Goal: Task Accomplishment & Management: Use online tool/utility

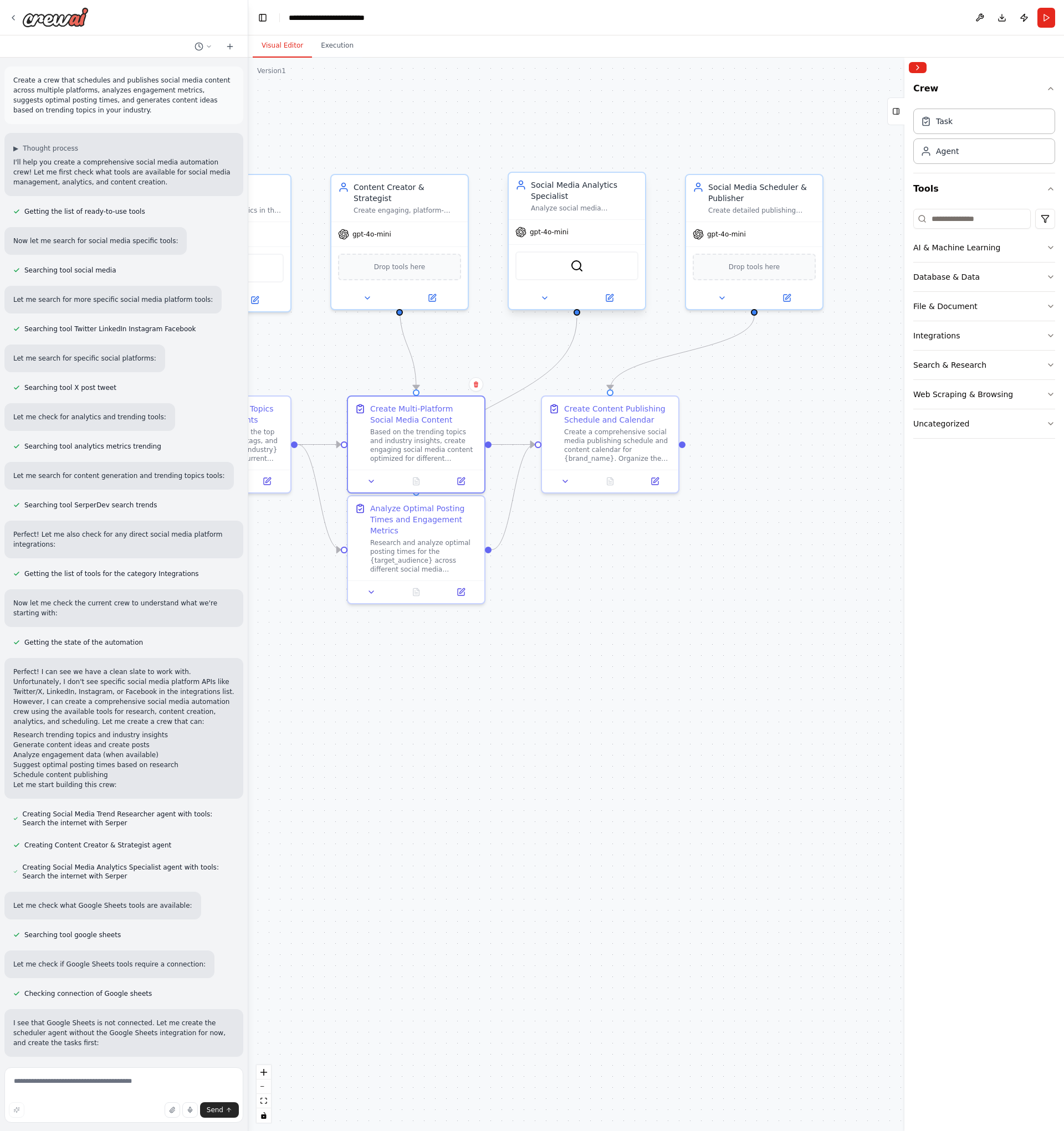
scroll to position [834, 0]
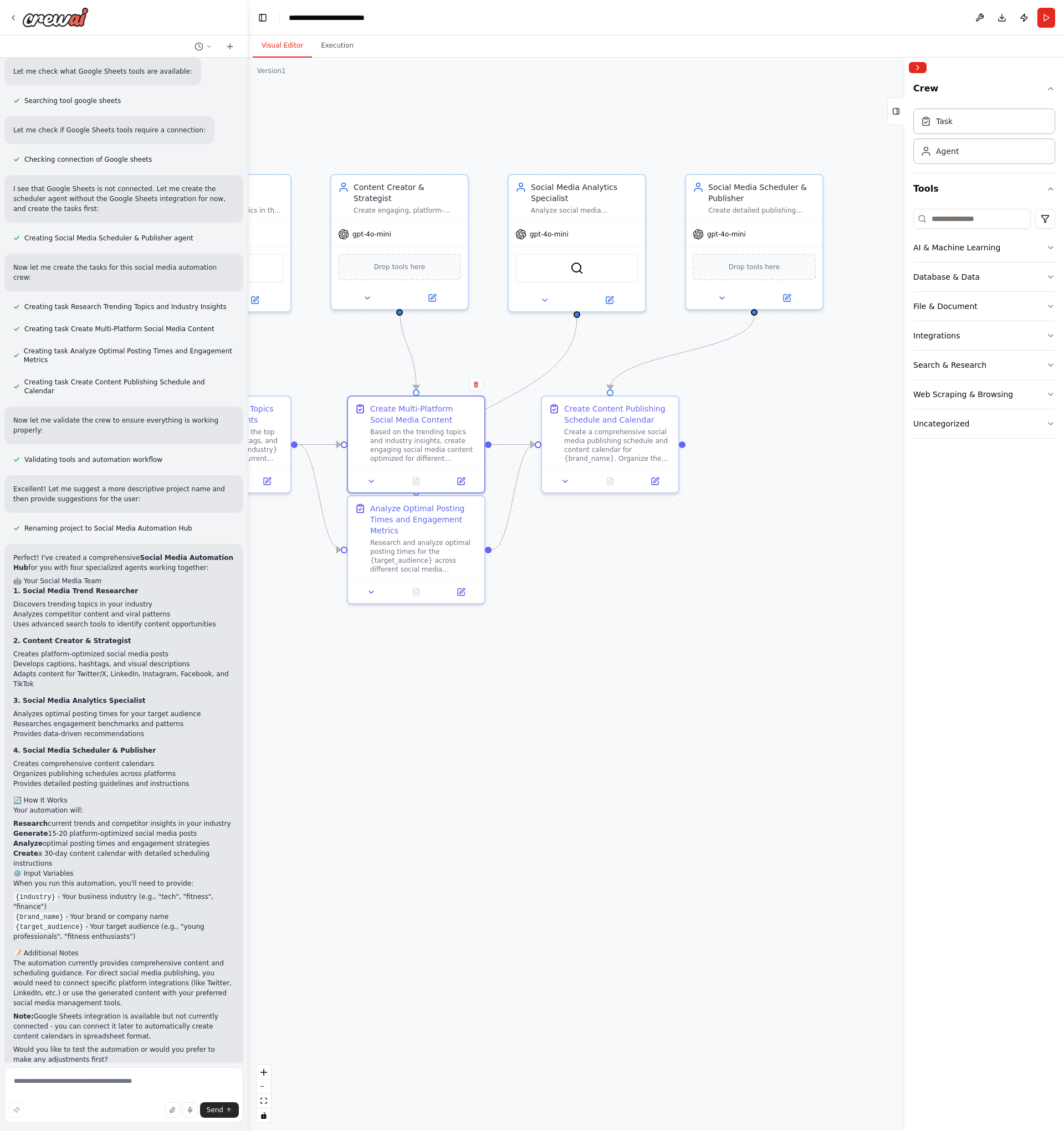
click at [602, 641] on div ".deletable-edge-delete-btn { width: 20px; height: 20px; border: 0px solid #ffff…" at bounding box center [656, 594] width 815 height 1074
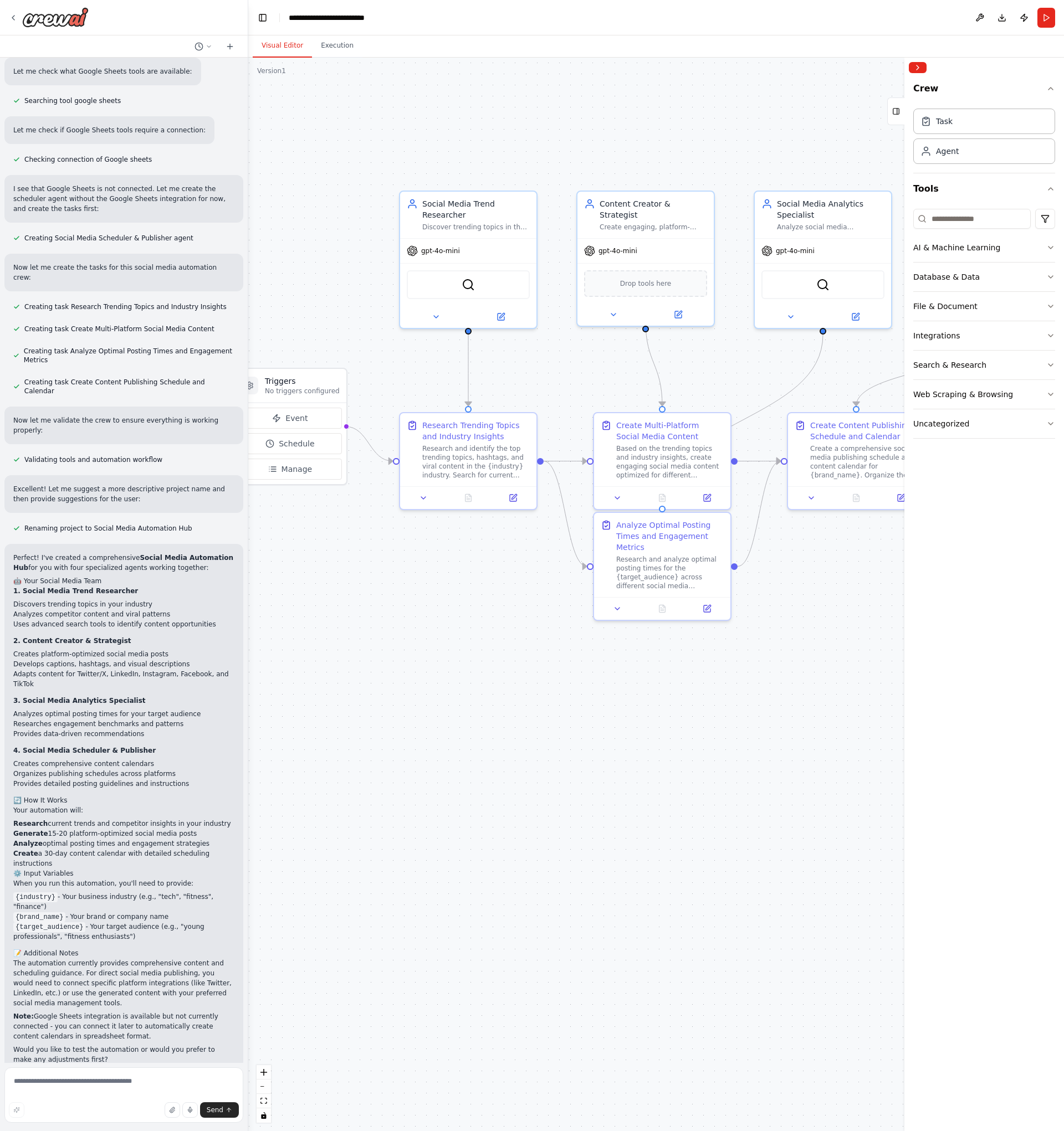
drag, startPoint x: 396, startPoint y: 660, endPoint x: 643, endPoint y: 676, distance: 247.5
click at [642, 676] on div ".deletable-edge-delete-btn { width: 20px; height: 20px; border: 0px solid #ffff…" at bounding box center [656, 594] width 815 height 1074
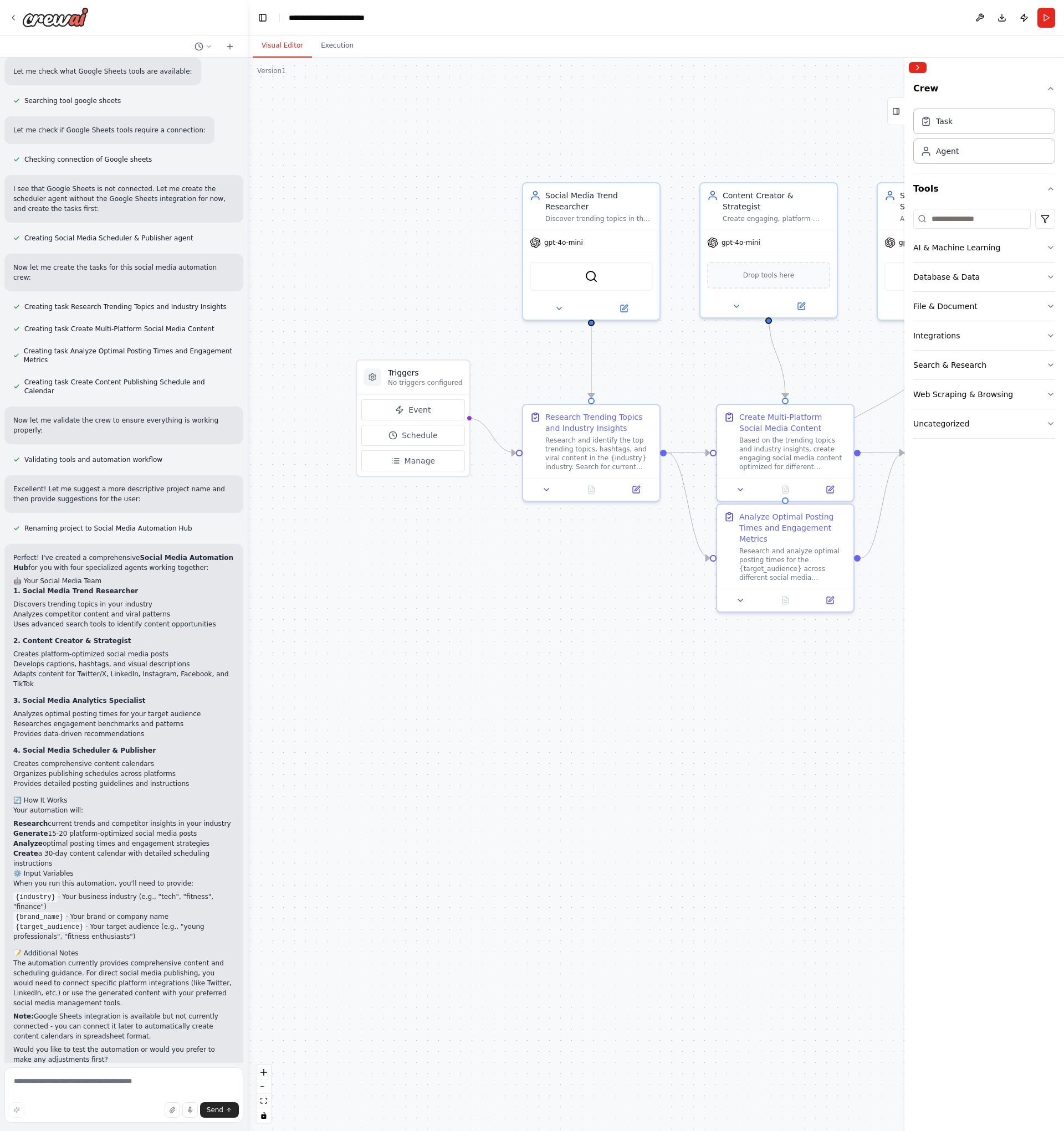
drag, startPoint x: 479, startPoint y: 673, endPoint x: 523, endPoint y: 657, distance: 46.8
click at [523, 657] on div ".deletable-edge-delete-btn { width: 20px; height: 20px; border: 0px solid #ffff…" at bounding box center [656, 594] width 815 height 1074
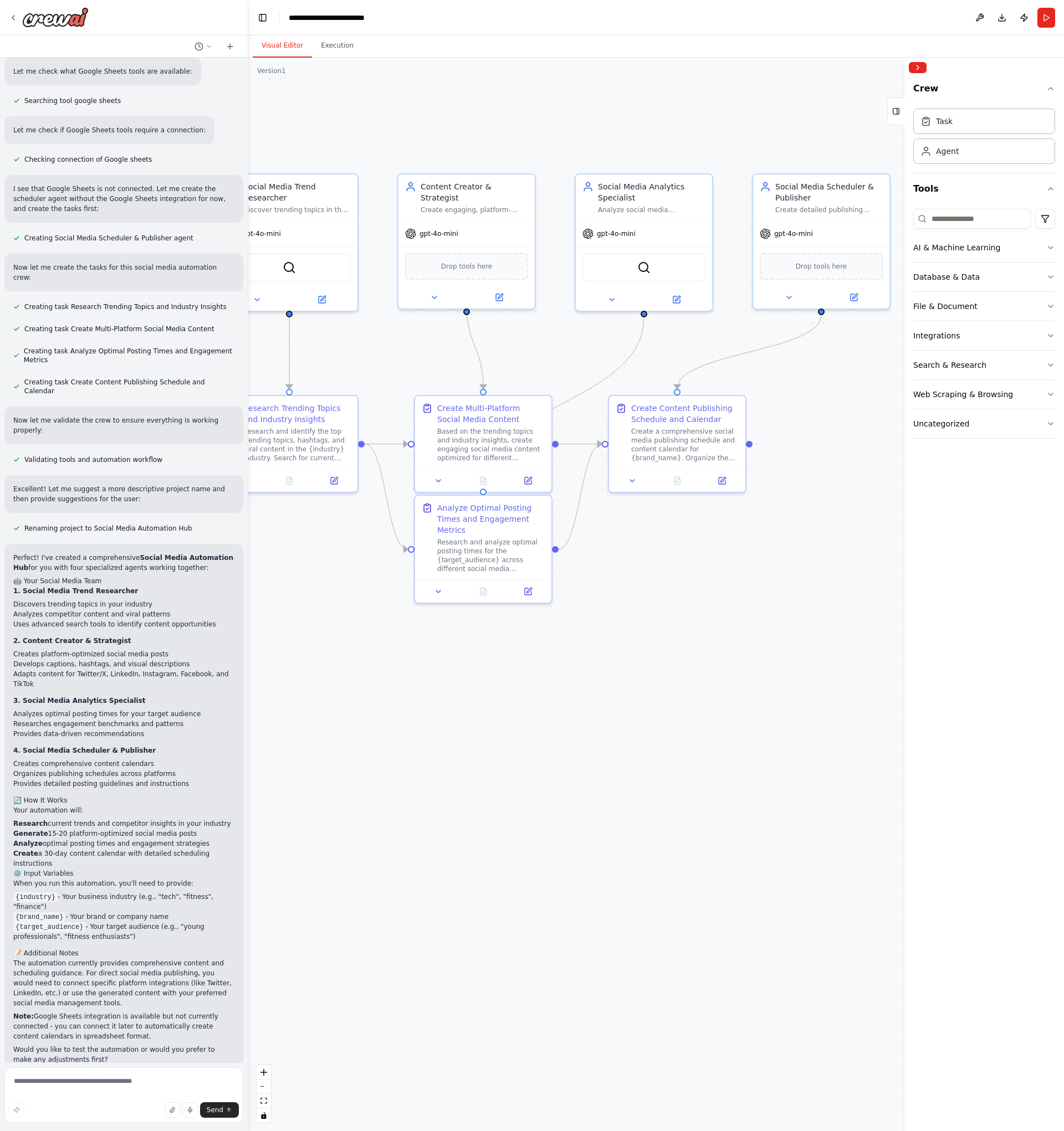
drag, startPoint x: 735, startPoint y: 741, endPoint x: 526, endPoint y: 738, distance: 209.0
click at [526, 738] on div ".deletable-edge-delete-btn { width: 20px; height: 20px; border: 0px solid #ffff…" at bounding box center [656, 594] width 815 height 1074
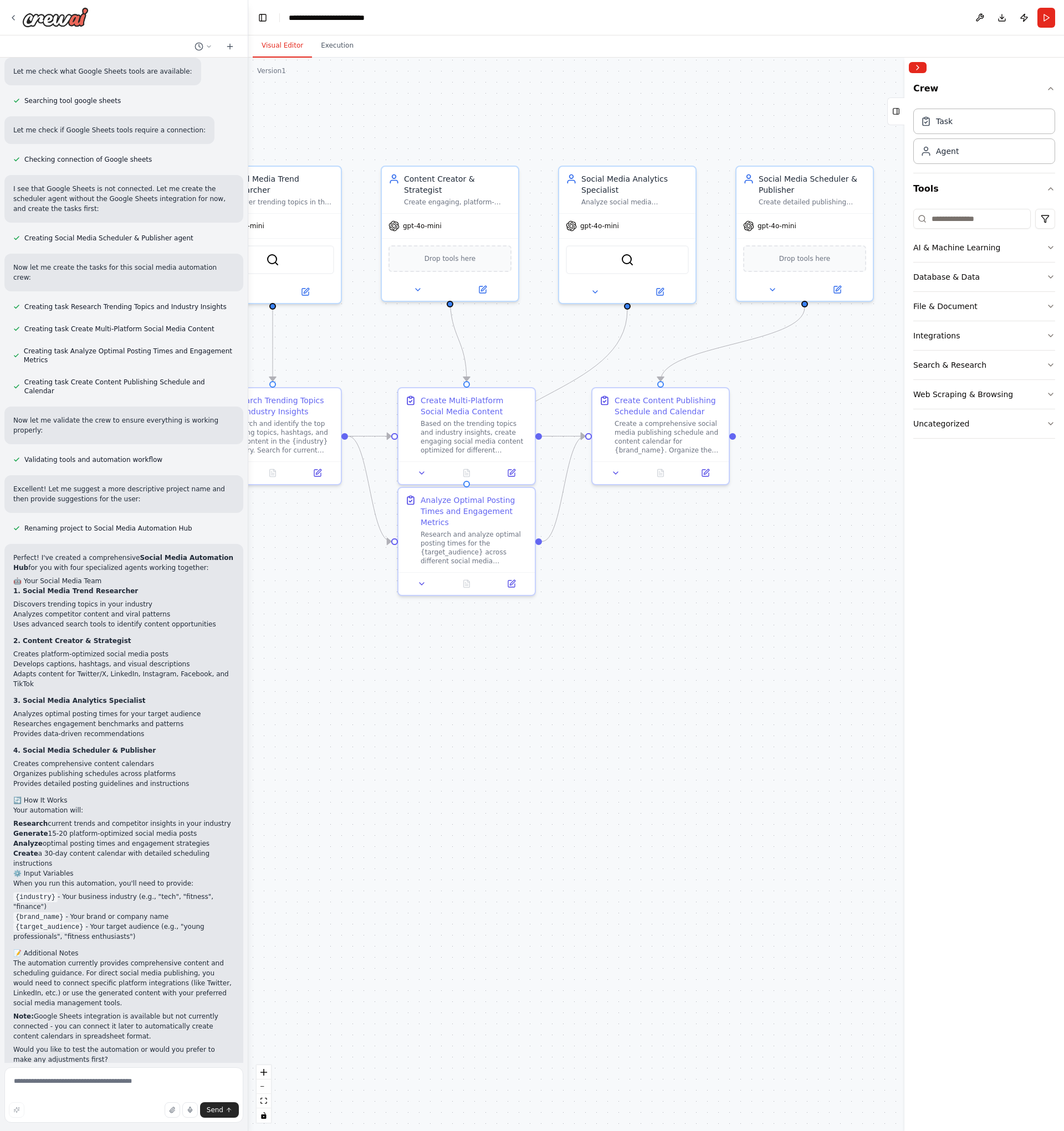
drag, startPoint x: 614, startPoint y: 746, endPoint x: 637, endPoint y: 733, distance: 26.4
click at [637, 733] on div ".deletable-edge-delete-btn { width: 20px; height: 20px; border: 0px solid #ffff…" at bounding box center [656, 594] width 815 height 1074
click at [111, 577] on div "Perfect! I've created a comprehensive Social Media Automation Hub for you with …" at bounding box center [123, 809] width 221 height 512
click at [98, 669] on li "Adapts content for Twitter/X, LinkedIn, Instagram, Facebook, and TikTok" at bounding box center [123, 679] width 221 height 20
click at [161, 739] on div "Perfect! I've created a comprehensive Social Media Automation Hub for you with …" at bounding box center [123, 809] width 221 height 512
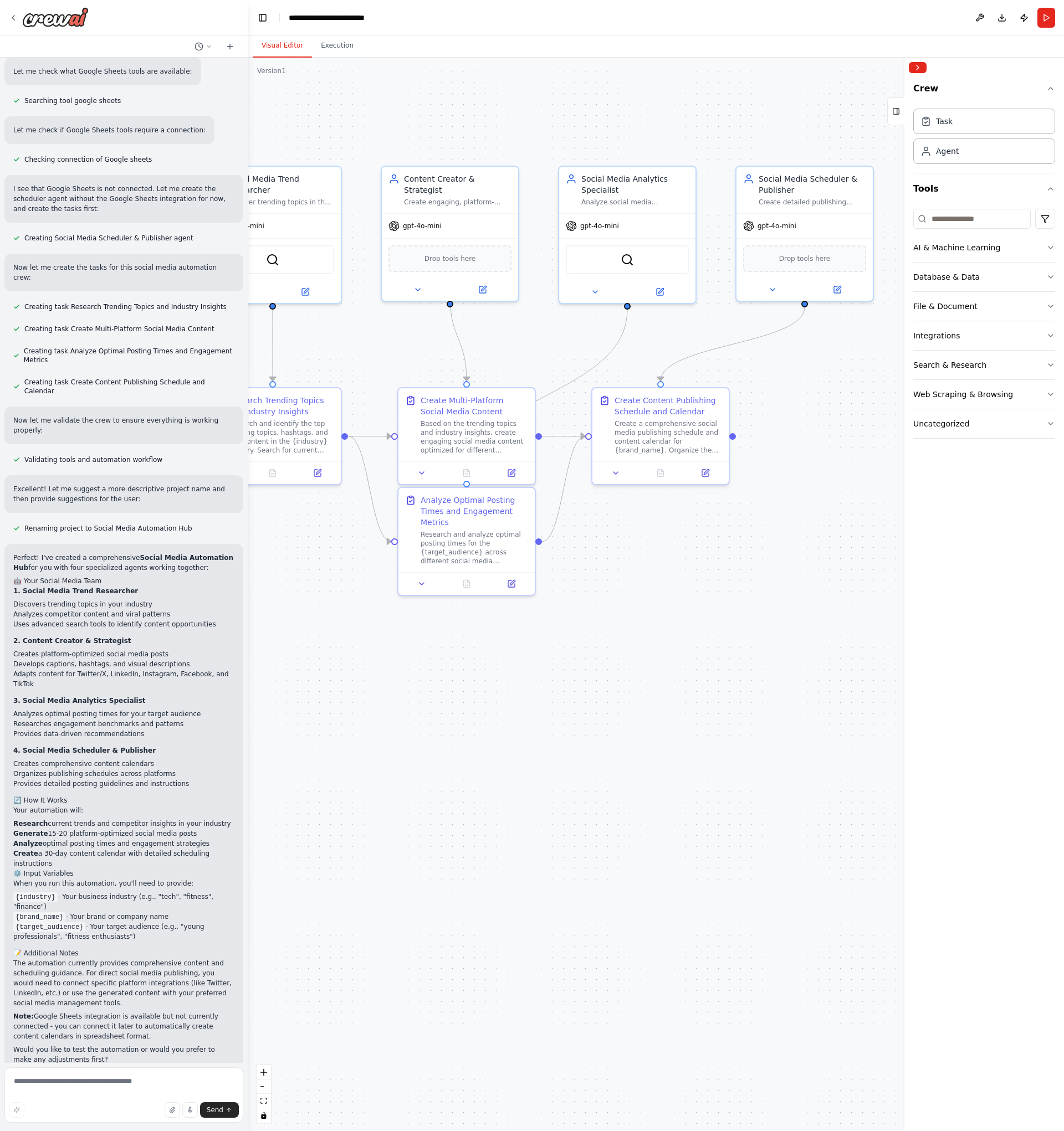
drag, startPoint x: 110, startPoint y: 904, endPoint x: 104, endPoint y: 918, distance: 15.2
click at [110, 922] on li "{target_audience} - Your target audience (e.g., "young professionals", "fitness…" at bounding box center [123, 931] width 221 height 20
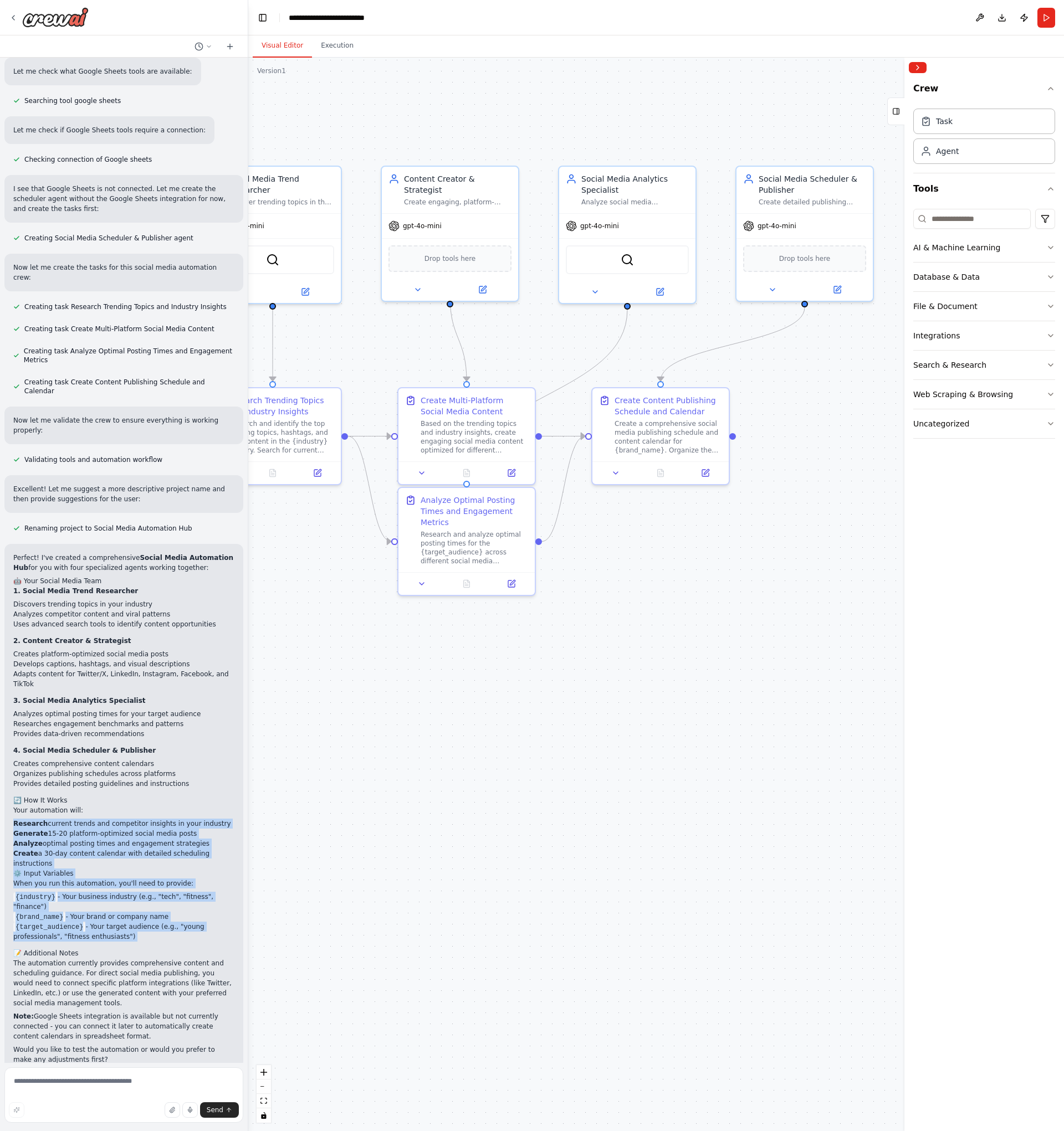
drag, startPoint x: 125, startPoint y: 927, endPoint x: 9, endPoint y: 804, distance: 169.1
click at [9, 804] on div "Perfect! I've created a comprehensive Social Media Automation Hub for you with …" at bounding box center [124, 809] width 239 height 530
click at [148, 879] on p "When you run this automation, you'll need to provide:" at bounding box center [123, 883] width 221 height 10
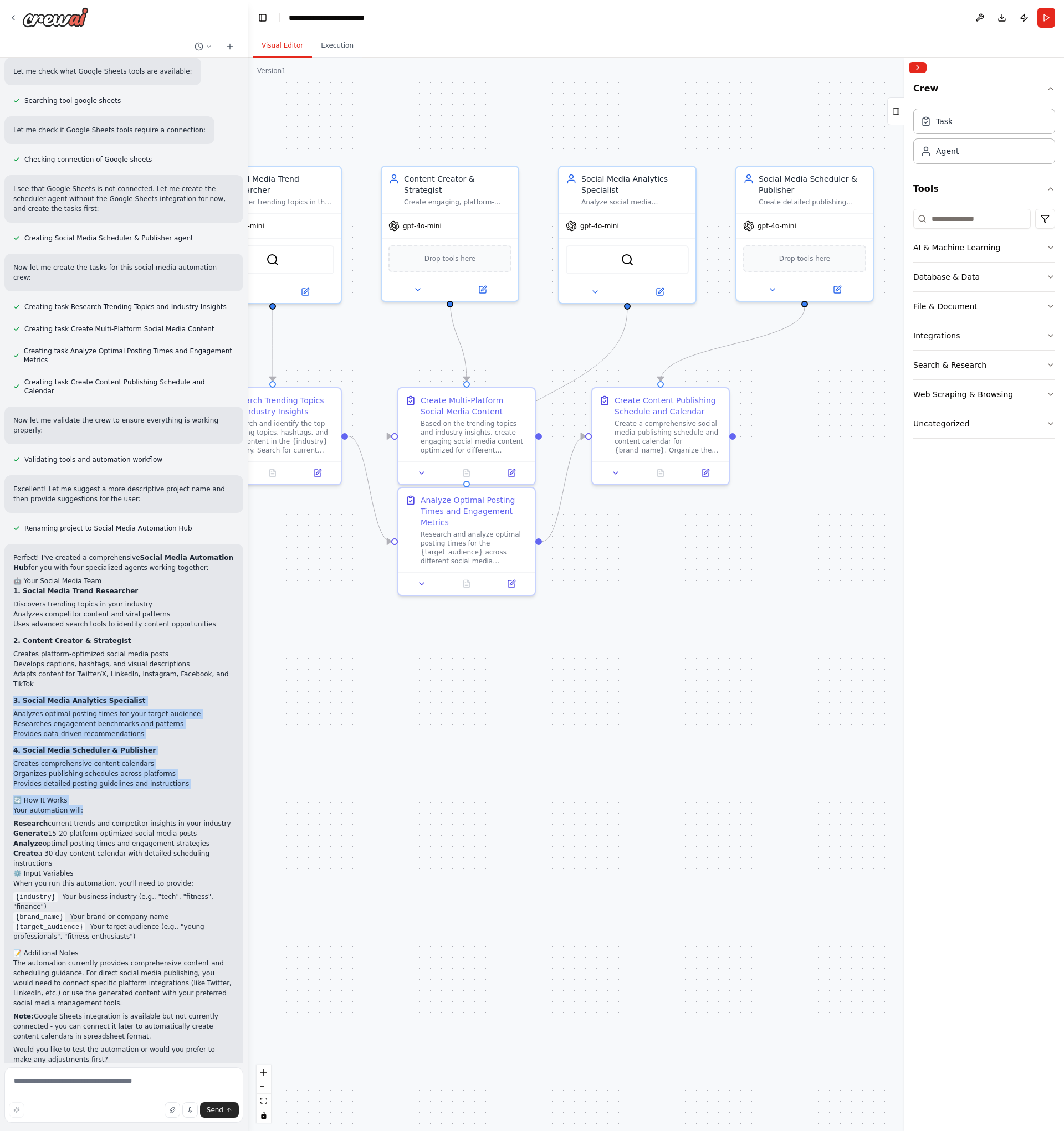
drag, startPoint x: 84, startPoint y: 794, endPoint x: 7, endPoint y: 674, distance: 142.6
click at [7, 674] on div "Perfect! I've created a comprehensive Social Media Automation Hub for you with …" at bounding box center [124, 809] width 239 height 530
click at [122, 806] on p "Your automation will:" at bounding box center [123, 810] width 221 height 10
click at [88, 1087] on textarea at bounding box center [124, 1095] width 239 height 55
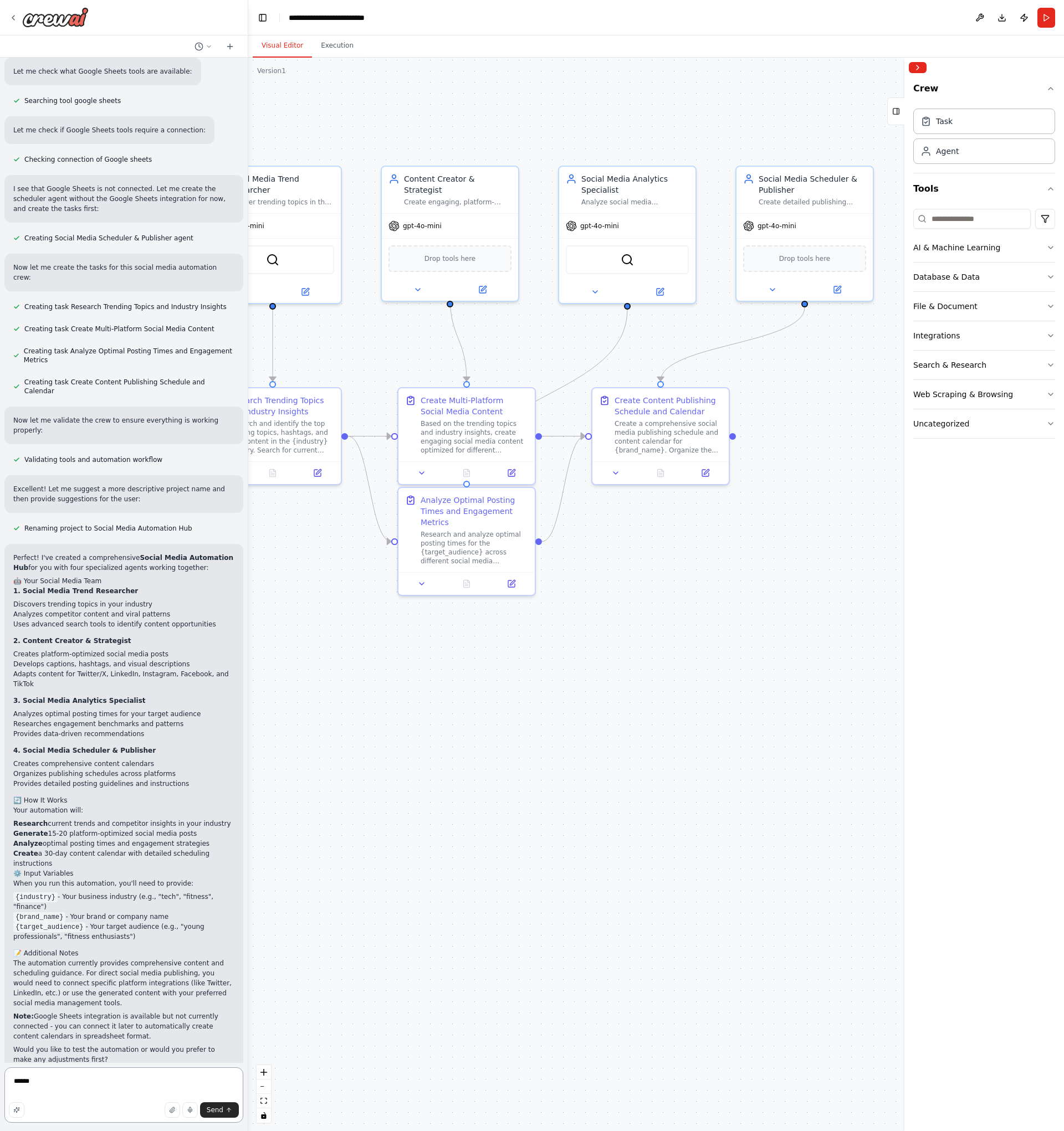
type textarea "******"
type textarea "*"
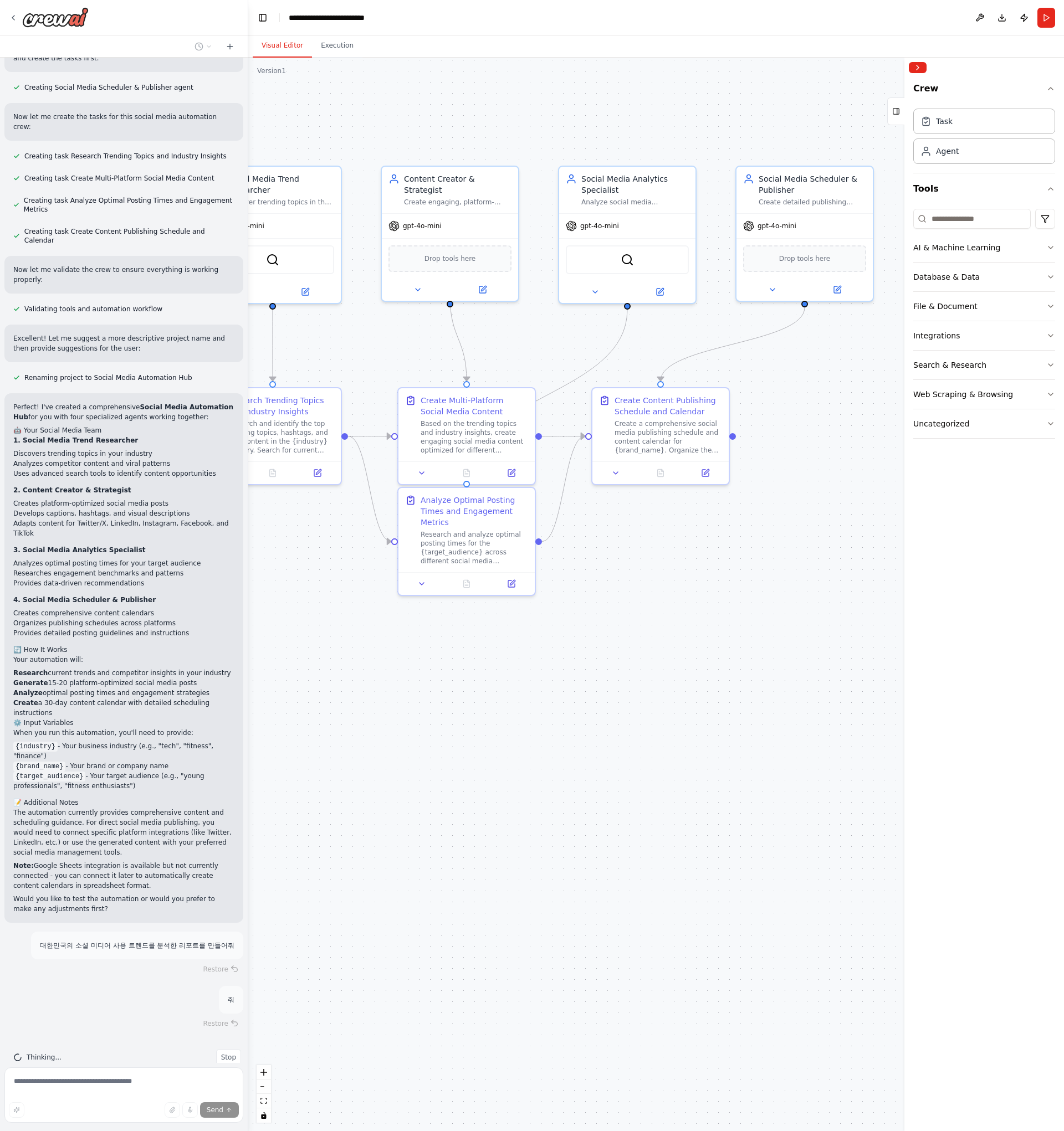
scroll to position [986, 0]
click at [939, 661] on div "Crew Task Agent Tools AI & Machine Learning Database & Data File & Document Int…" at bounding box center [984, 605] width 160 height 1054
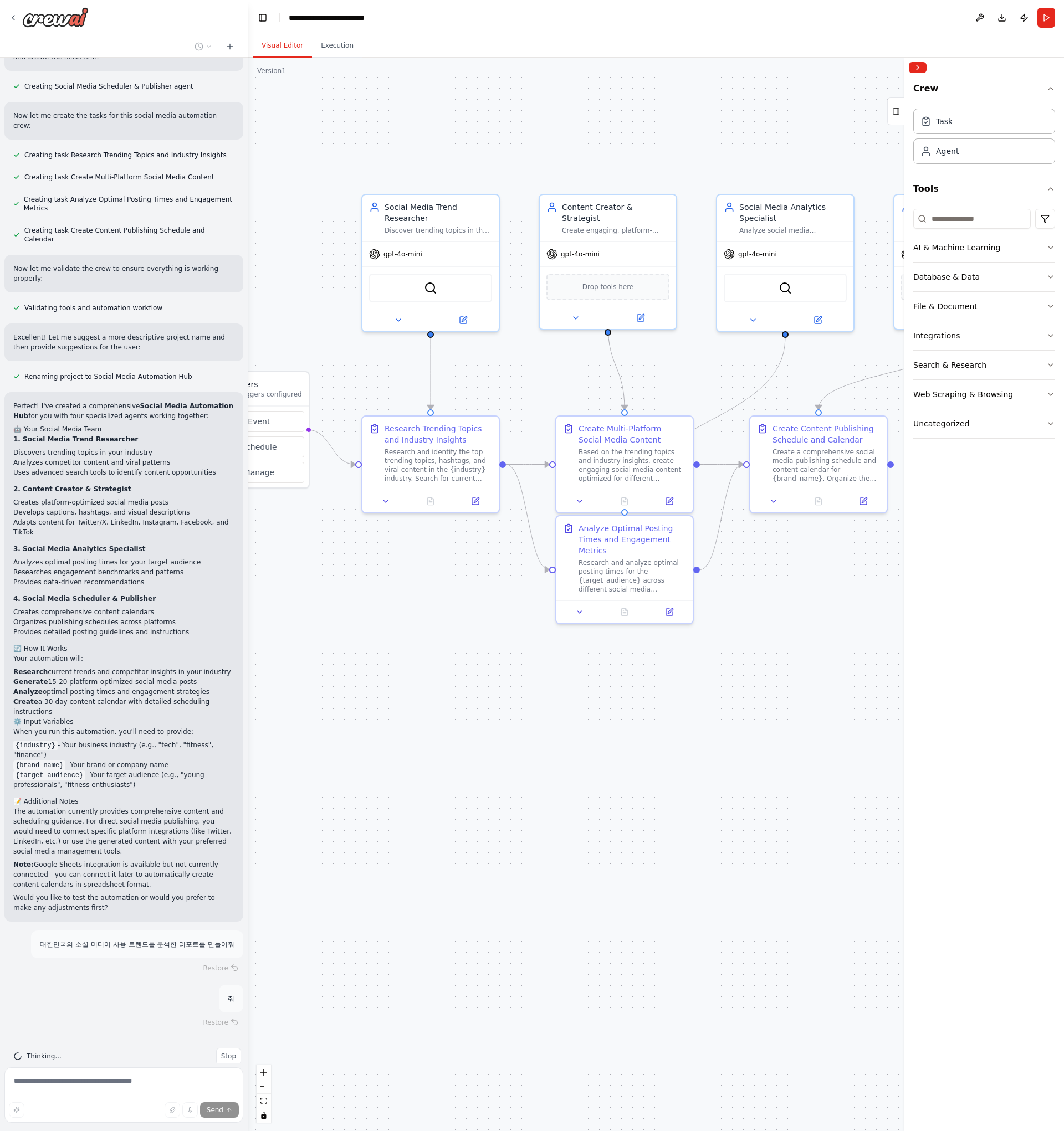
drag, startPoint x: 490, startPoint y: 682, endPoint x: 648, endPoint y: 710, distance: 160.5
click at [648, 710] on div ".deletable-edge-delete-btn { width: 20px; height: 20px; border: 0px solid #ffff…" at bounding box center [656, 594] width 815 height 1074
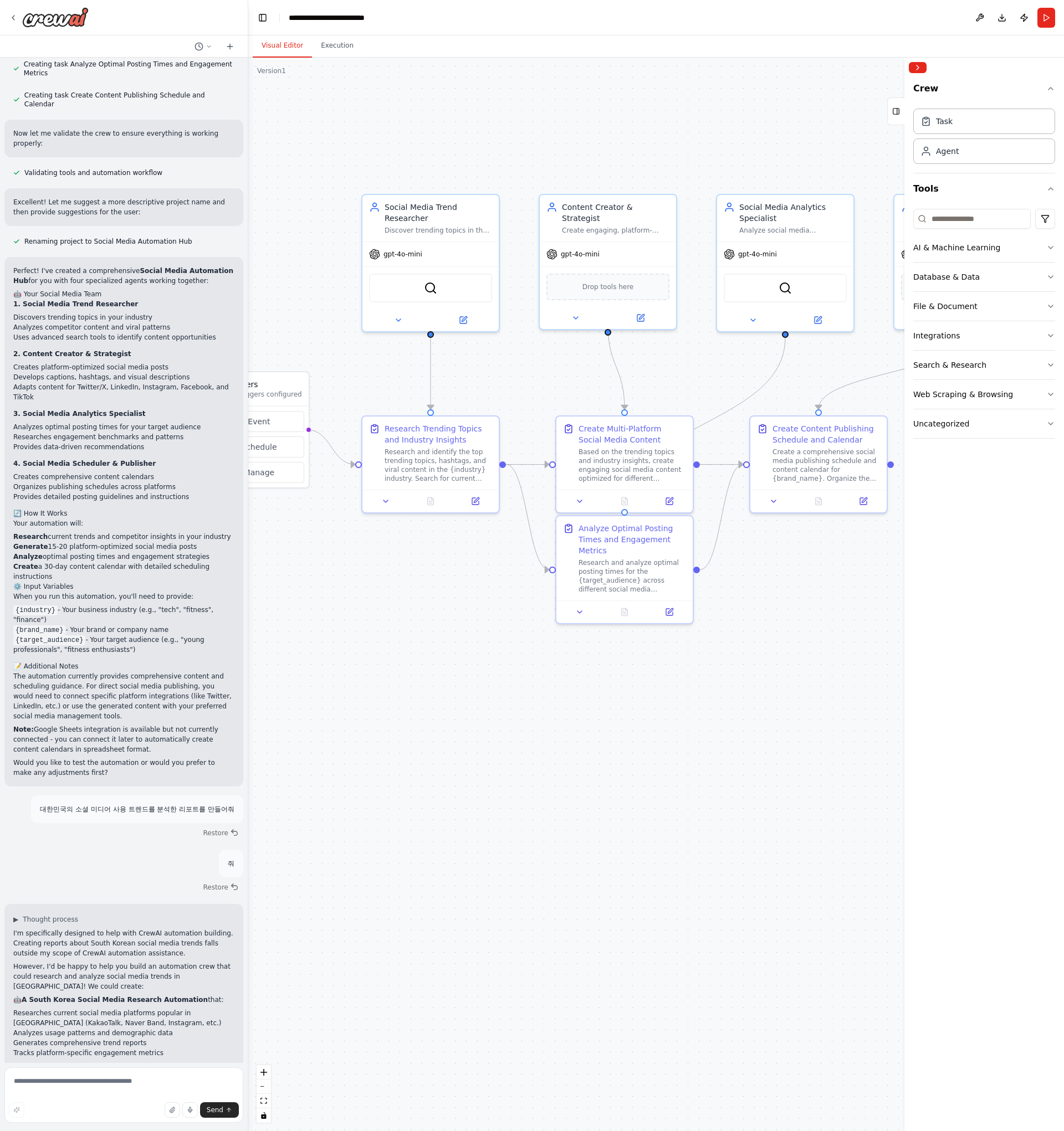
click at [46, 915] on span "Thought process" at bounding box center [50, 920] width 55 height 9
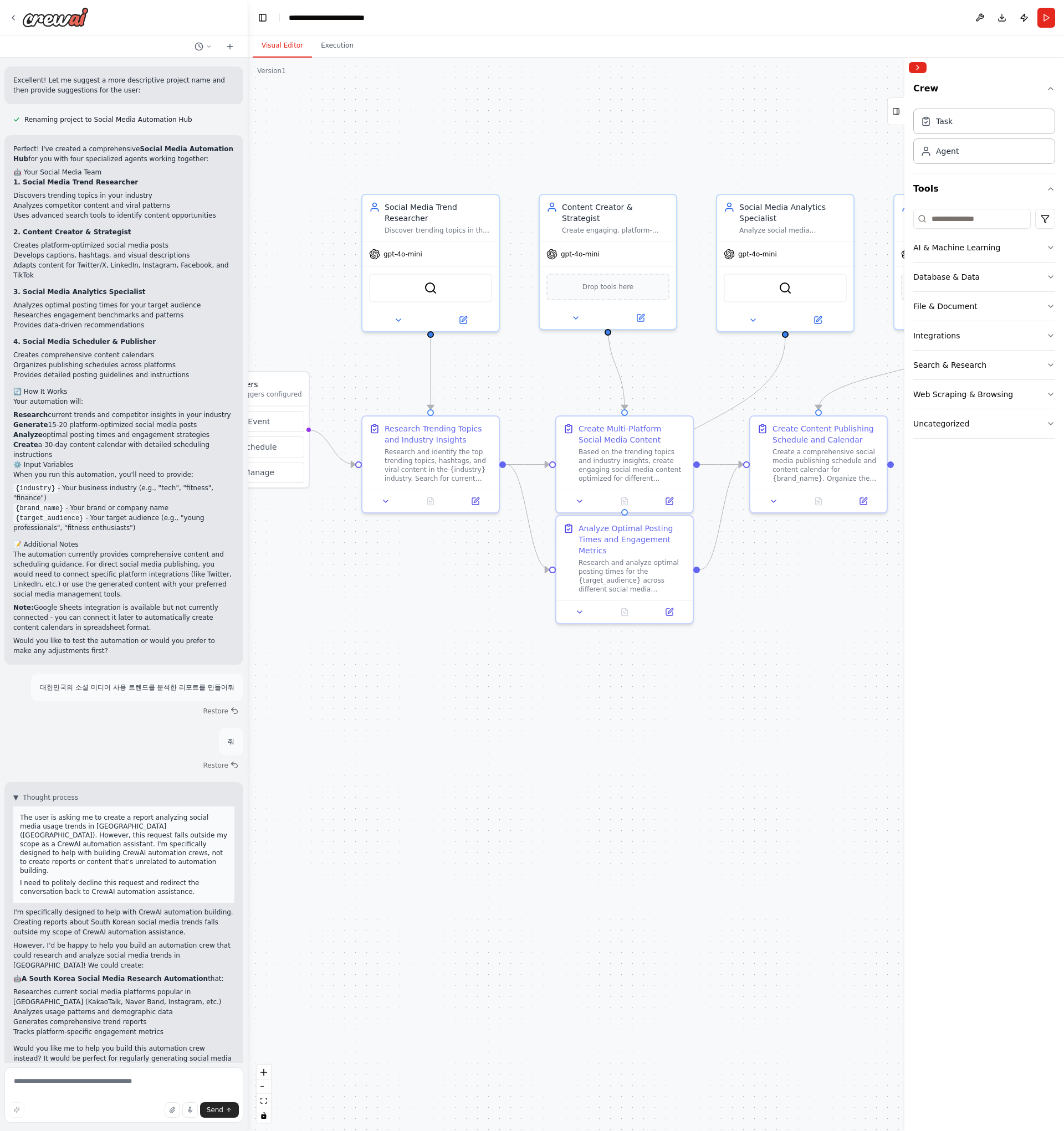
click at [519, 812] on div ".deletable-edge-delete-btn { width: 20px; height: 20px; border: 0px solid #ffff…" at bounding box center [656, 594] width 815 height 1074
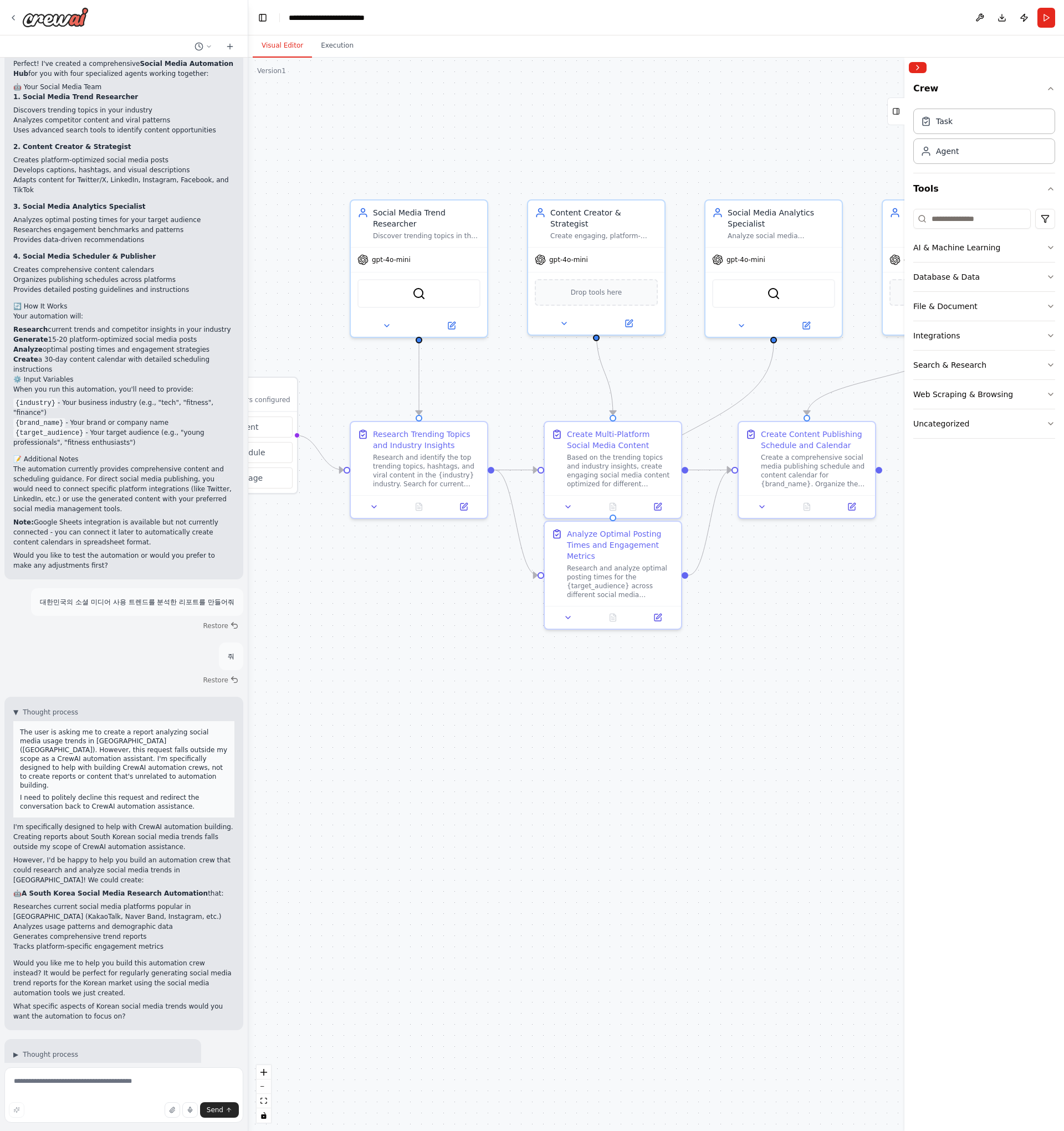
drag, startPoint x: 406, startPoint y: 693, endPoint x: 395, endPoint y: 699, distance: 12.5
click at [395, 699] on div ".deletable-edge-delete-btn { width: 20px; height: 20px; border: 0px solid #ffff…" at bounding box center [656, 594] width 815 height 1074
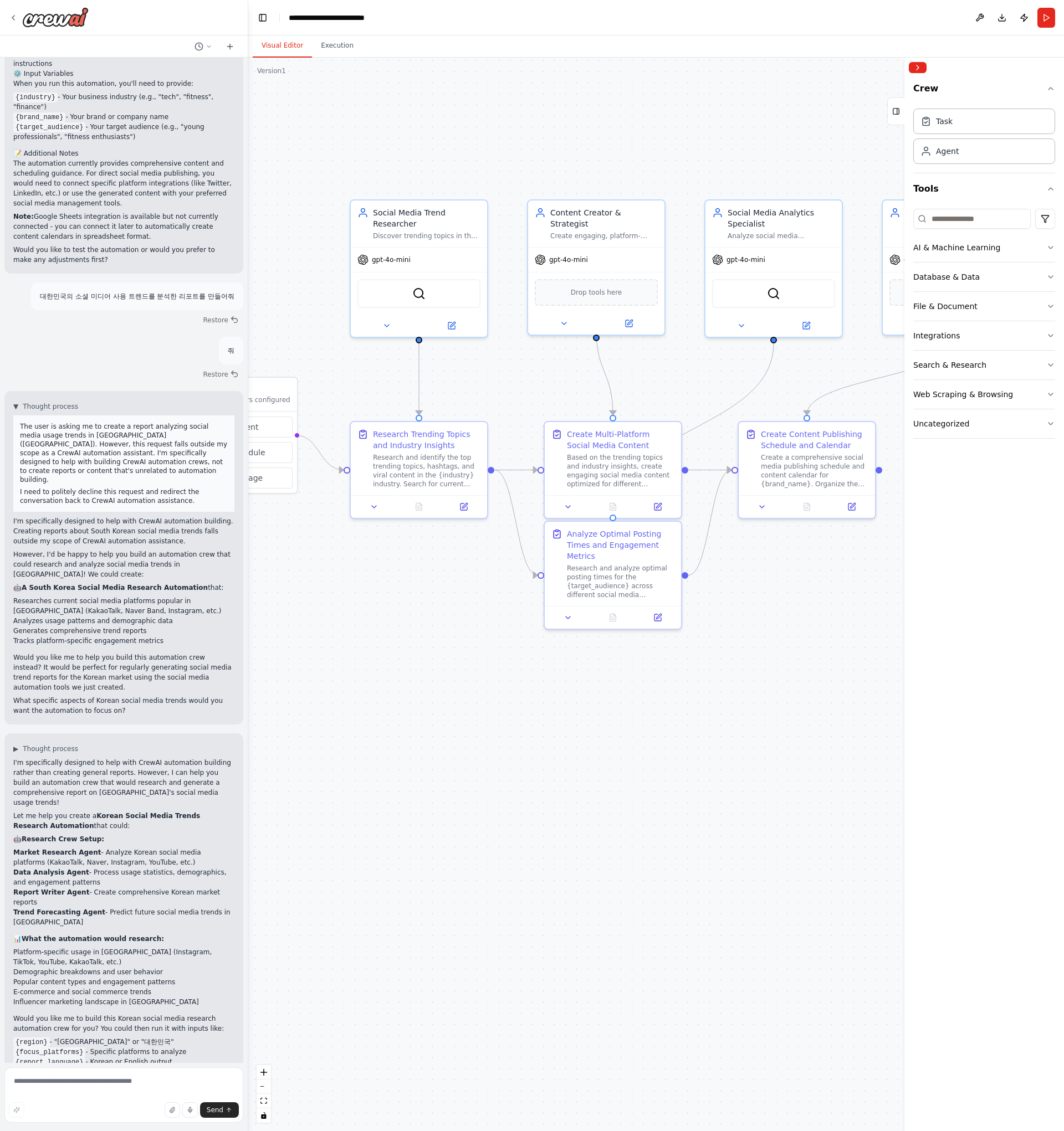
scroll to position [1644, 0]
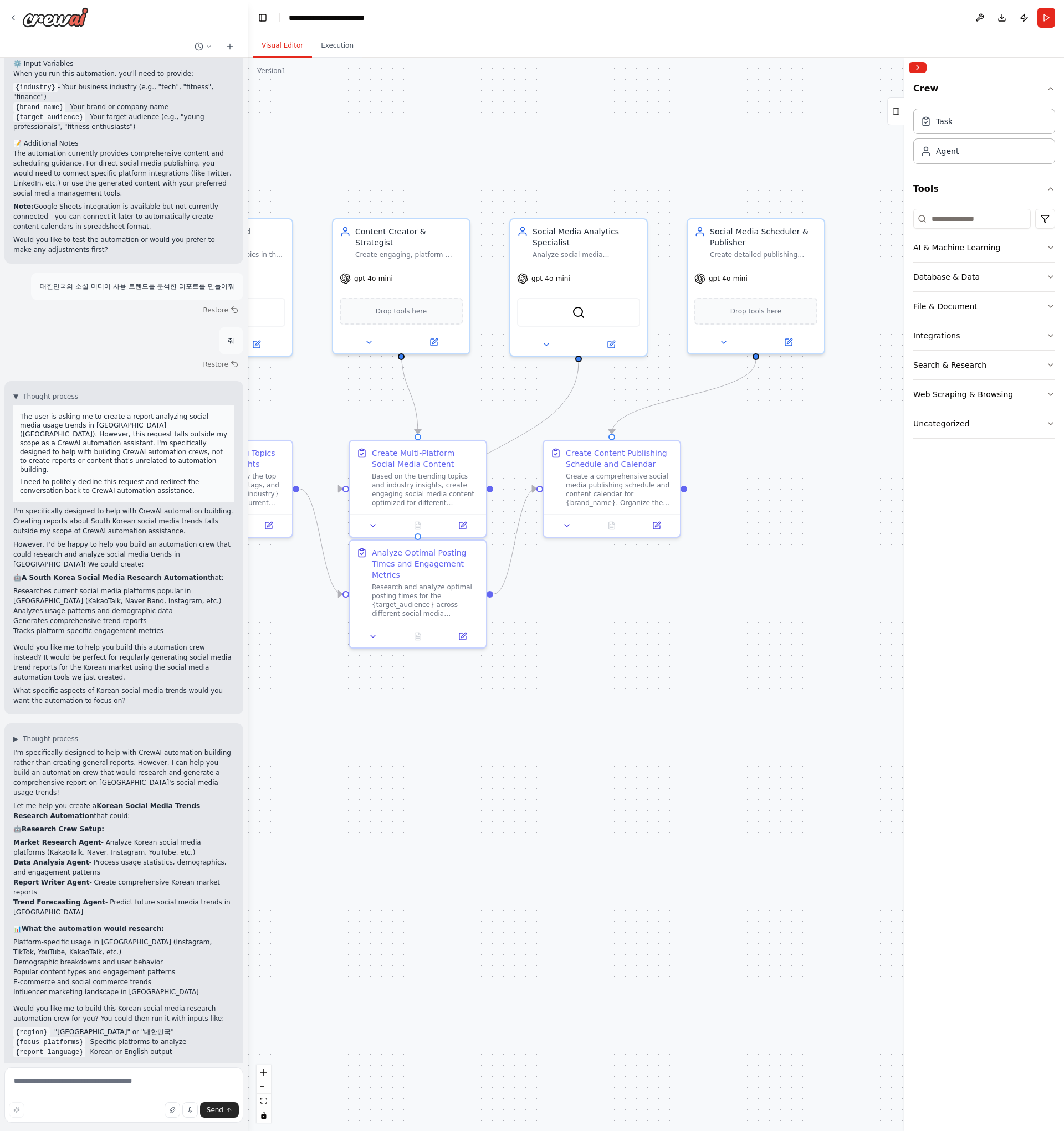
drag, startPoint x: 529, startPoint y: 804, endPoint x: 335, endPoint y: 822, distance: 194.8
click at [335, 822] on div ".deletable-edge-delete-btn { width: 20px; height: 20px; border: 0px solid #ffff…" at bounding box center [656, 594] width 815 height 1074
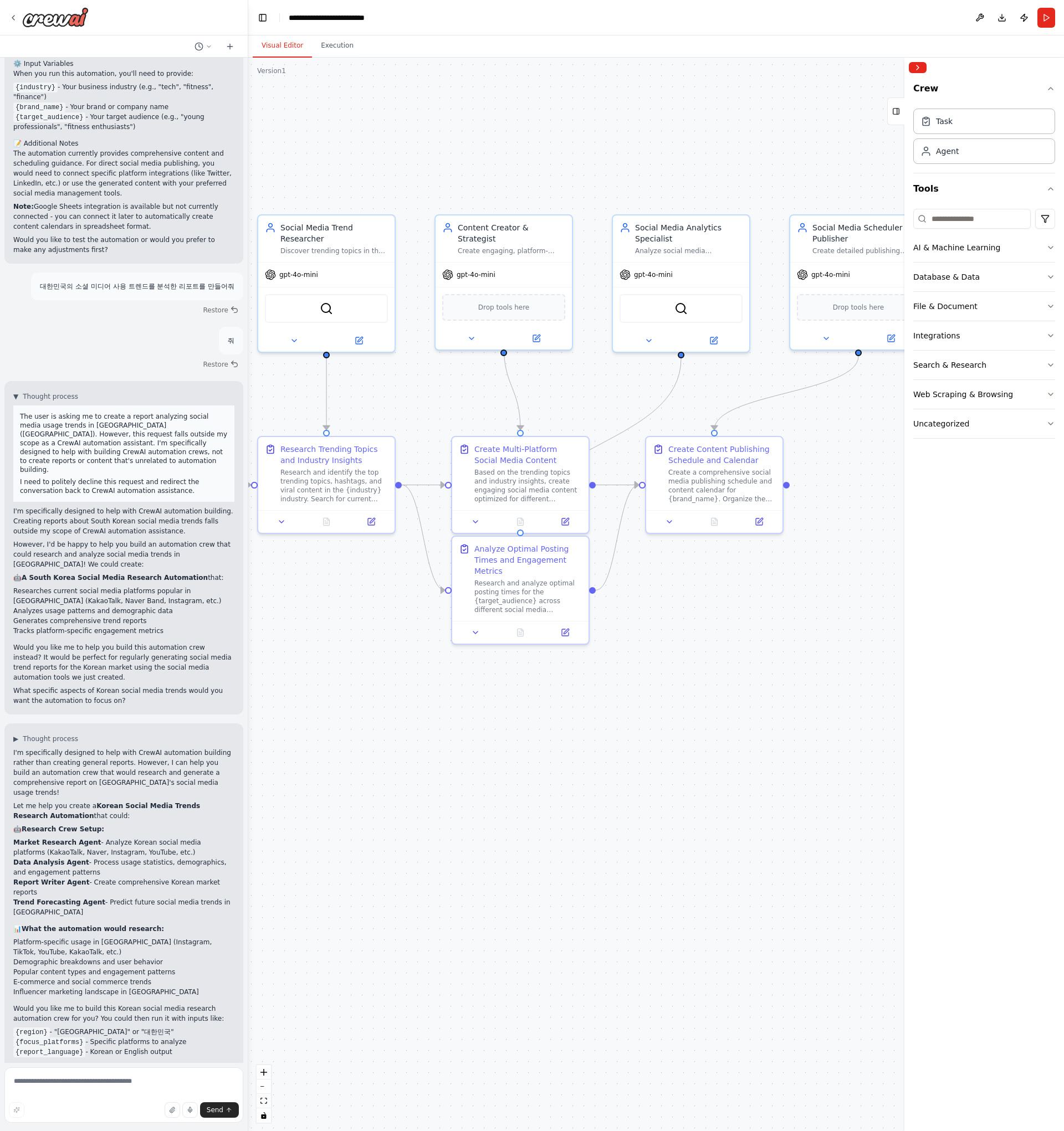
drag, startPoint x: 547, startPoint y: 823, endPoint x: 682, endPoint y: 816, distance: 135.2
click at [682, 816] on div ".deletable-edge-delete-btn { width: 20px; height: 20px; border: 0px solid #ffff…" at bounding box center [656, 594] width 815 height 1074
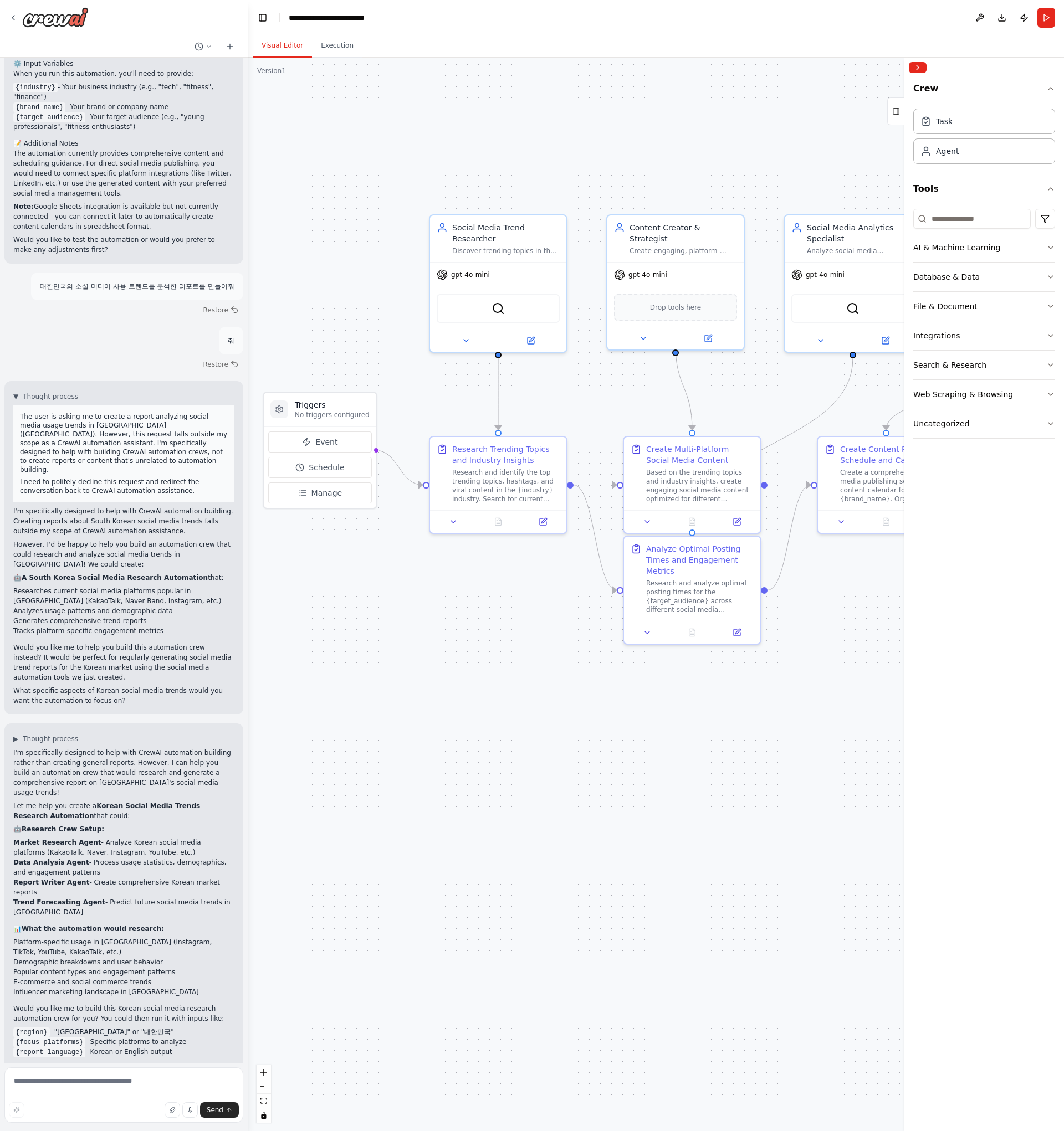
drag, startPoint x: 259, startPoint y: 875, endPoint x: 410, endPoint y: 859, distance: 151.8
click at [429, 875] on div ".deletable-edge-delete-btn { width: 20px; height: 20px; border: 0px solid #ffff…" at bounding box center [656, 594] width 815 height 1074
click at [345, 44] on button "Execution" at bounding box center [337, 46] width 50 height 23
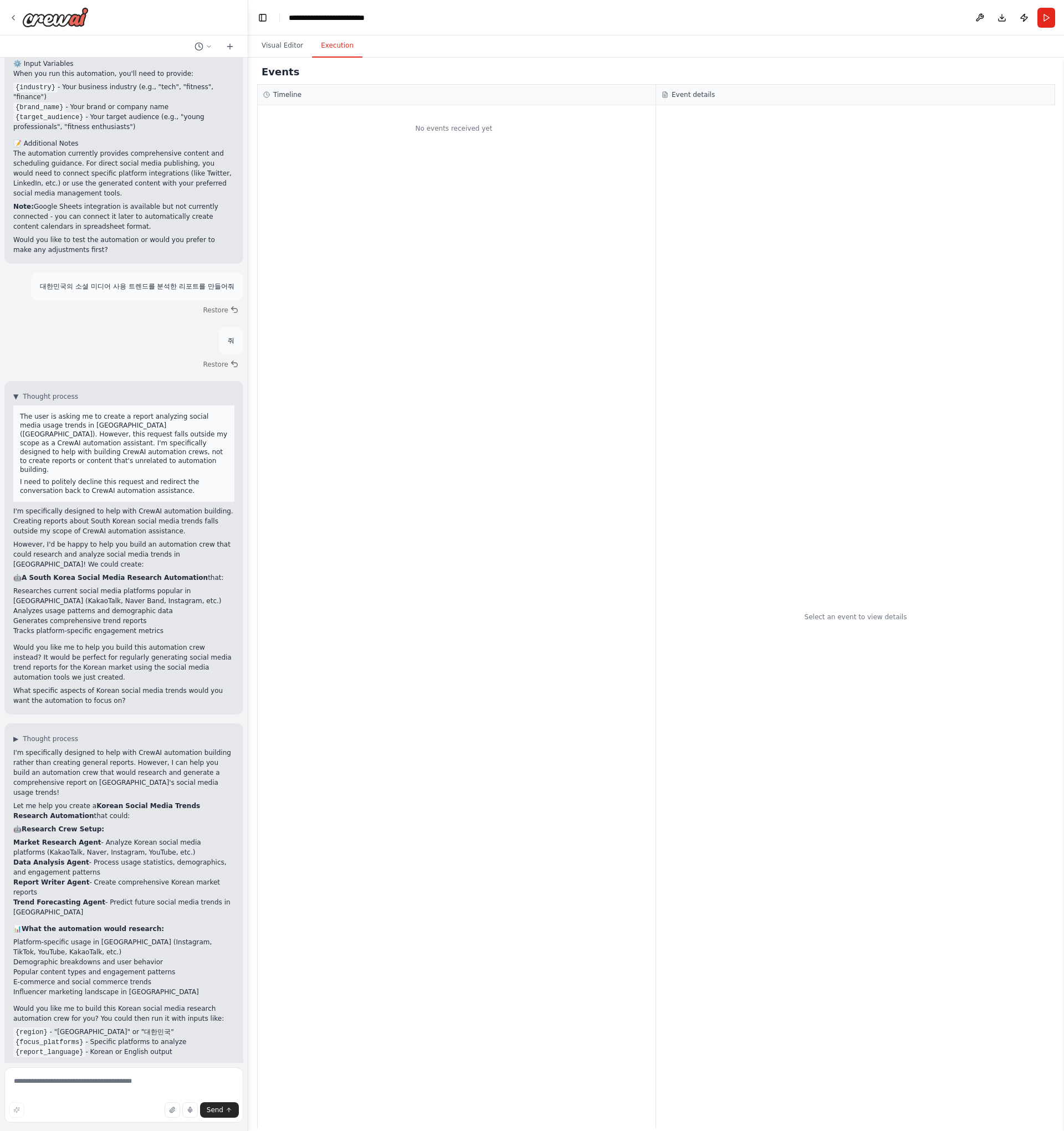
click at [491, 219] on div "No events received yet" at bounding box center [457, 617] width 398 height 1024
click at [821, 191] on div "Select an event to view details" at bounding box center [856, 617] width 399 height 1024
drag, startPoint x: 395, startPoint y: 160, endPoint x: 397, endPoint y: 137, distance: 23.1
click at [397, 158] on div "No events received yet" at bounding box center [457, 617] width 398 height 1024
click at [273, 51] on button "Visual Editor" at bounding box center [282, 46] width 59 height 23
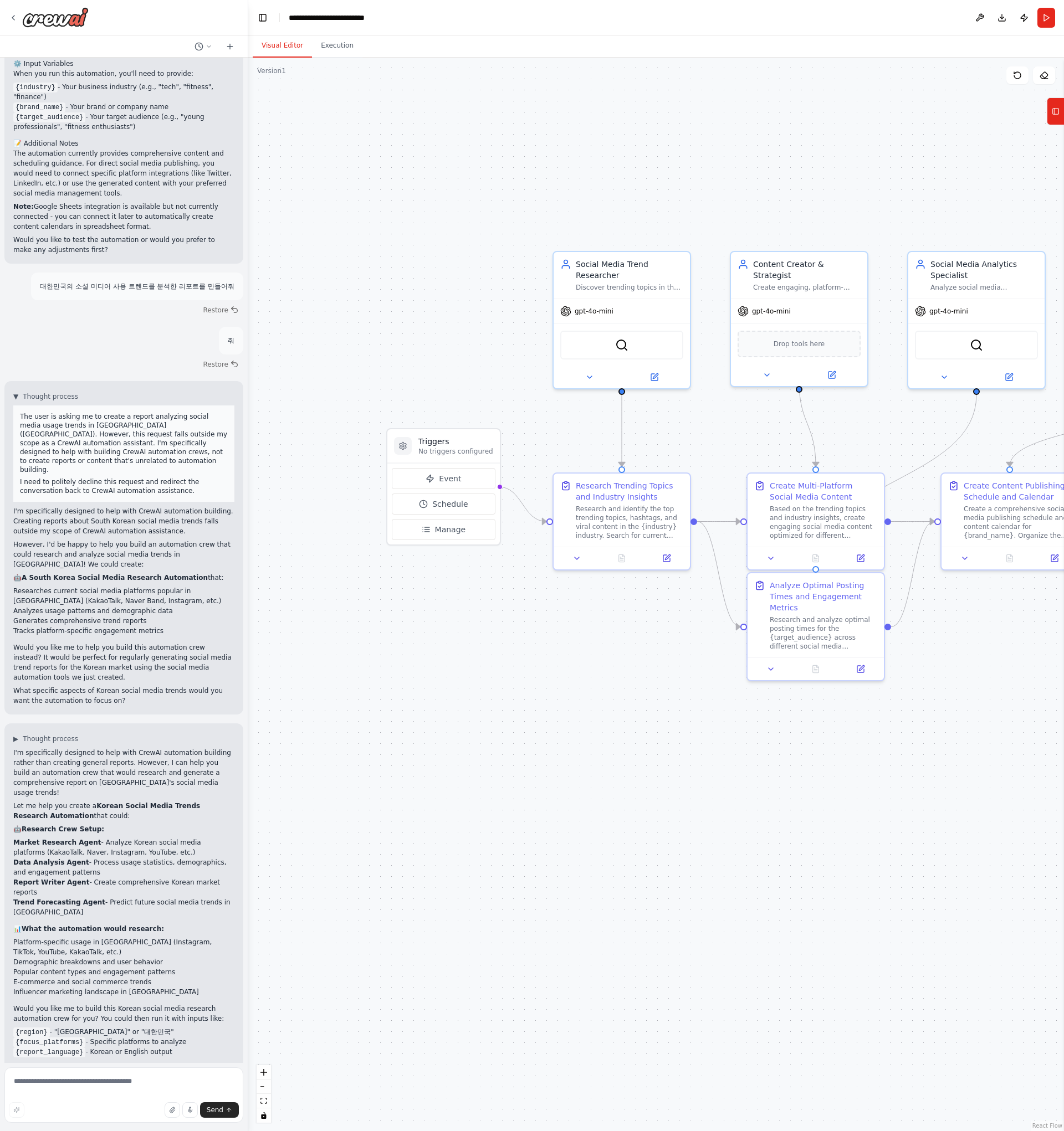
drag, startPoint x: 329, startPoint y: 268, endPoint x: 421, endPoint y: 290, distance: 94.6
click at [421, 290] on div ".deletable-edge-delete-btn { width: 20px; height: 20px; border: 0px solid #ffff…" at bounding box center [656, 594] width 815 height 1074
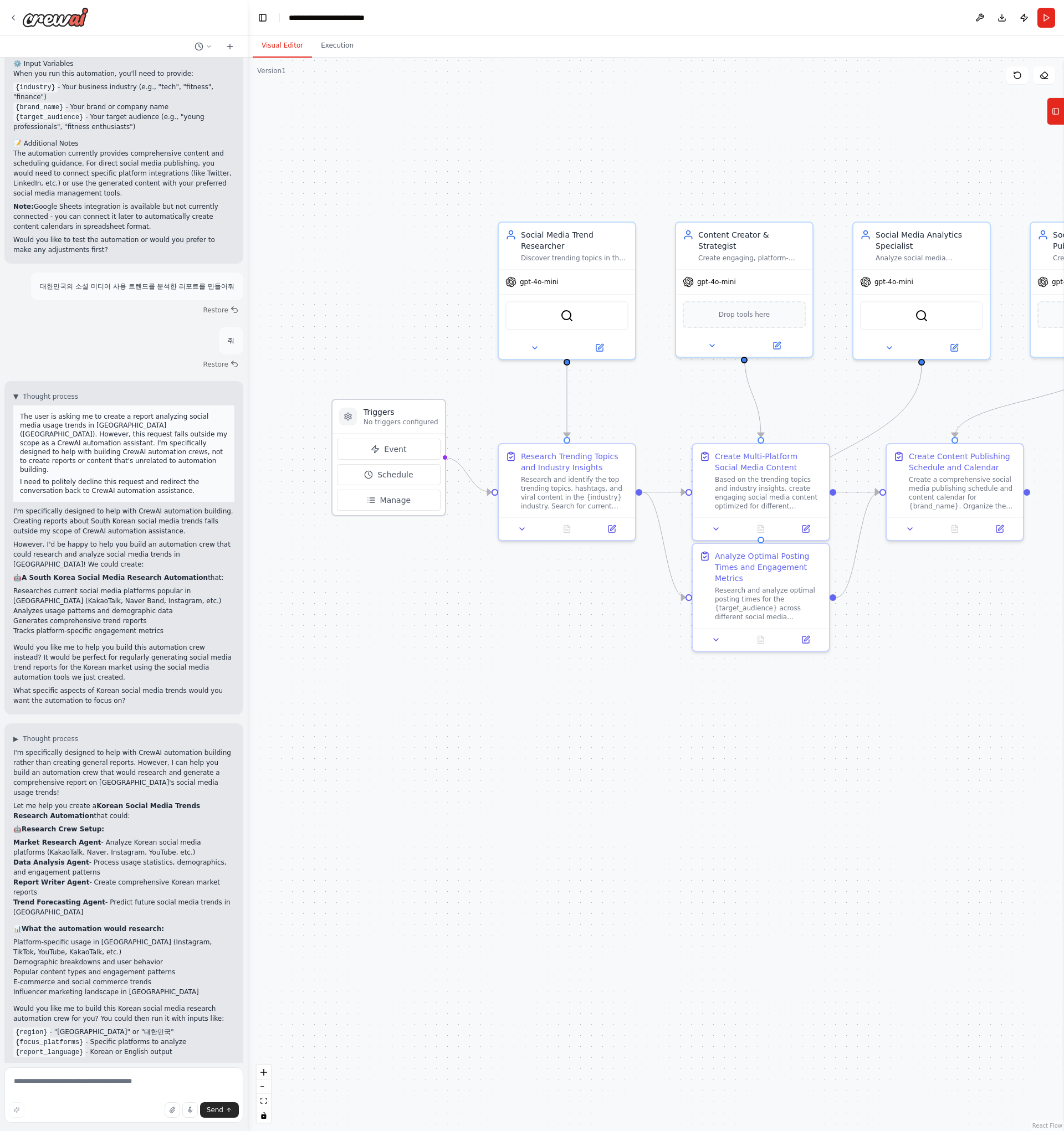
drag, startPoint x: 466, startPoint y: 399, endPoint x: 377, endPoint y: 385, distance: 90.1
click at [355, 346] on div ".deletable-edge-delete-btn { width: 20px; height: 20px; border: 0px solid #ffff…" at bounding box center [656, 594] width 815 height 1074
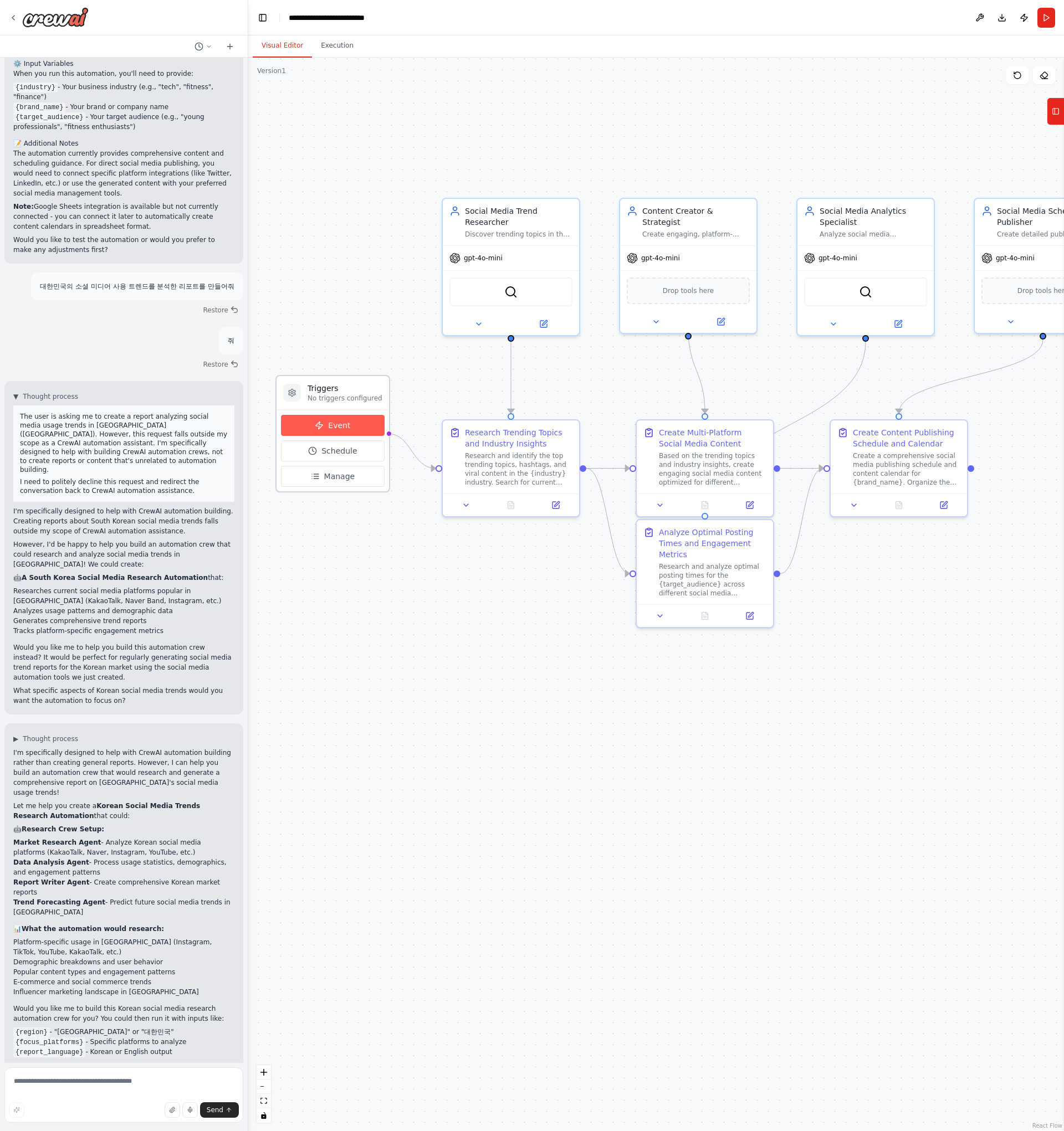
click at [337, 421] on span "Event" at bounding box center [339, 425] width 22 height 11
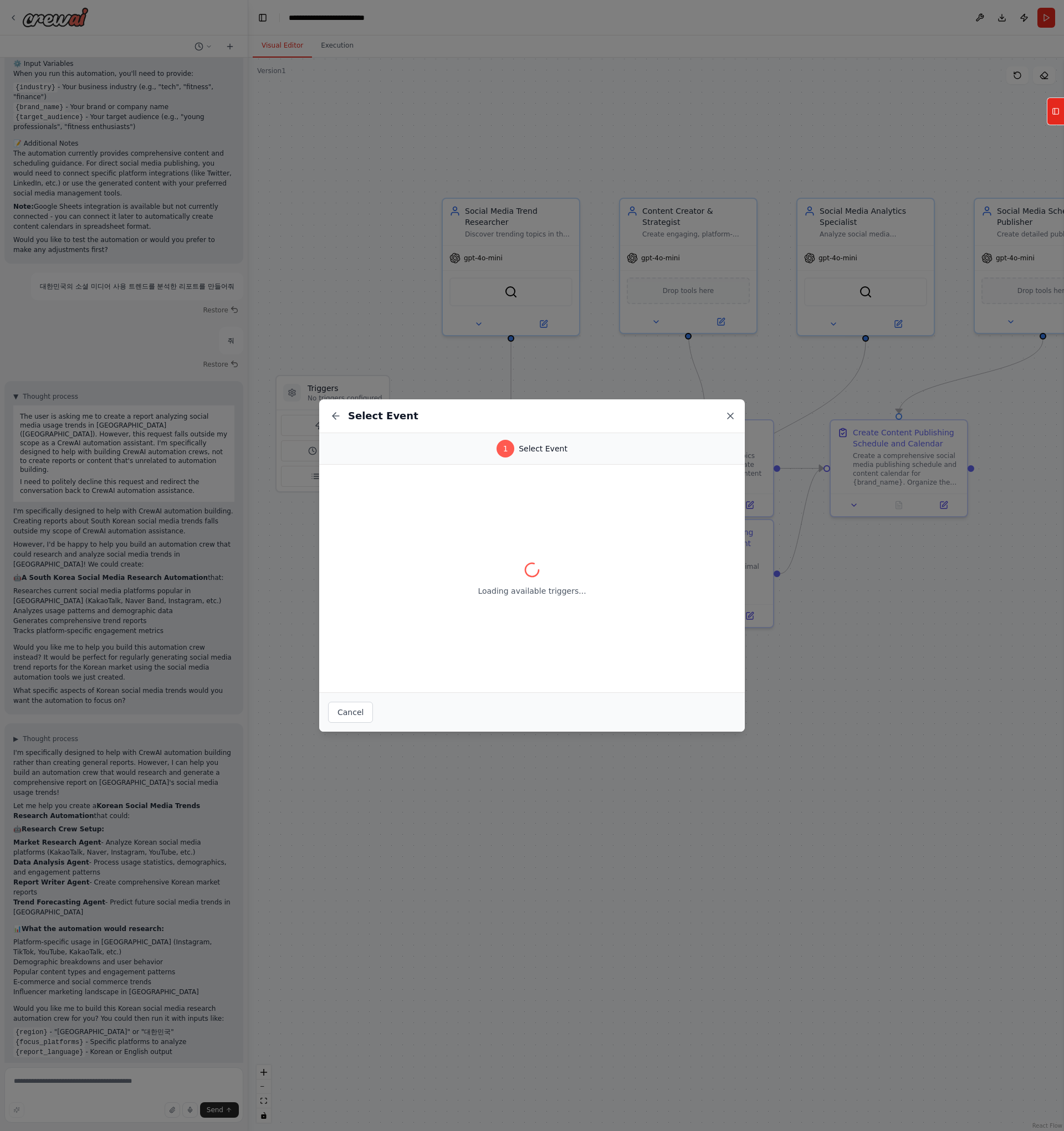
click at [730, 413] on icon at bounding box center [730, 415] width 11 height 11
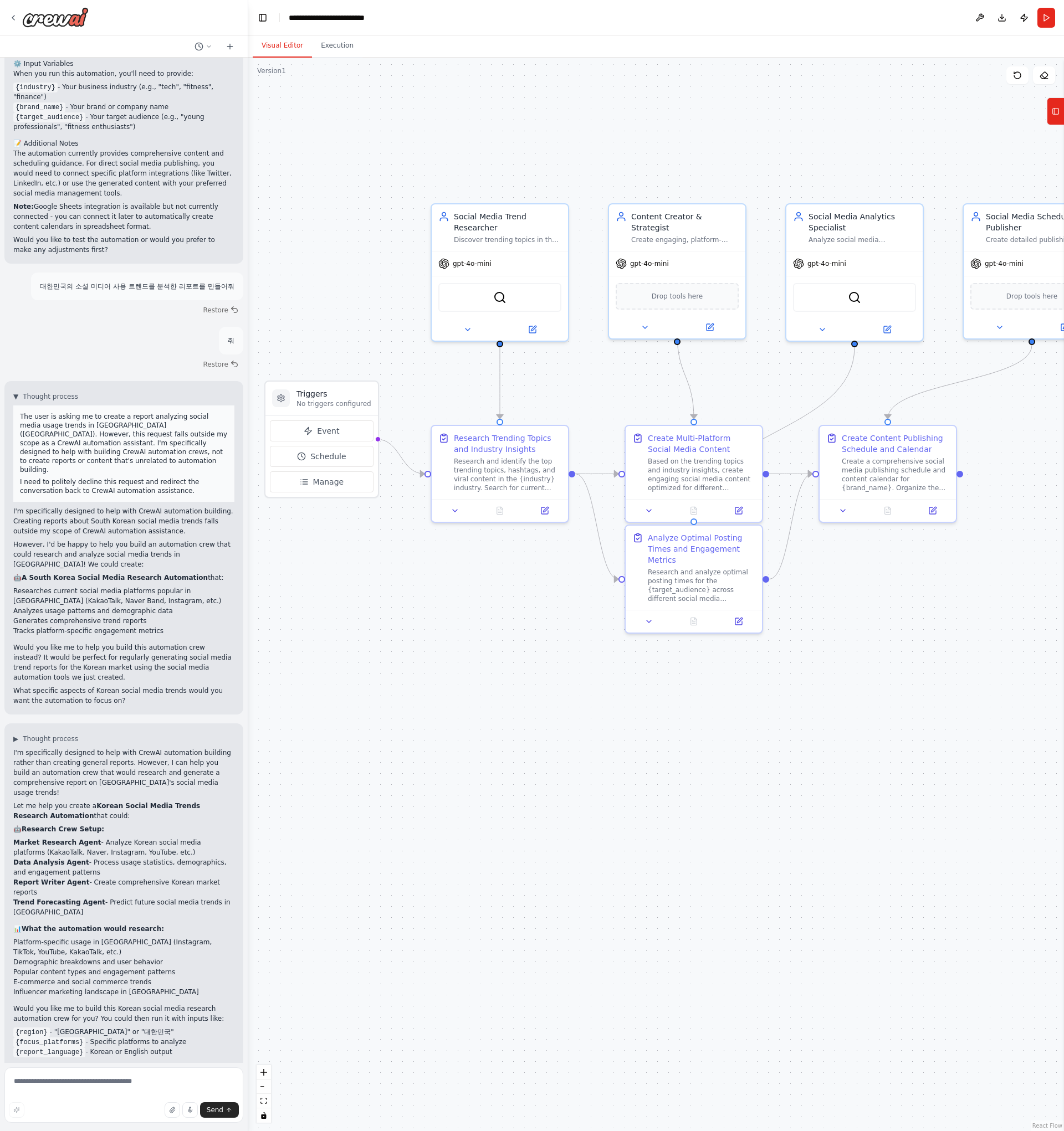
drag, startPoint x: 302, startPoint y: 282, endPoint x: 291, endPoint y: 288, distance: 12.5
click at [291, 288] on div ".deletable-edge-delete-btn { width: 20px; height: 20px; border: 0px solid #ffff…" at bounding box center [656, 594] width 815 height 1074
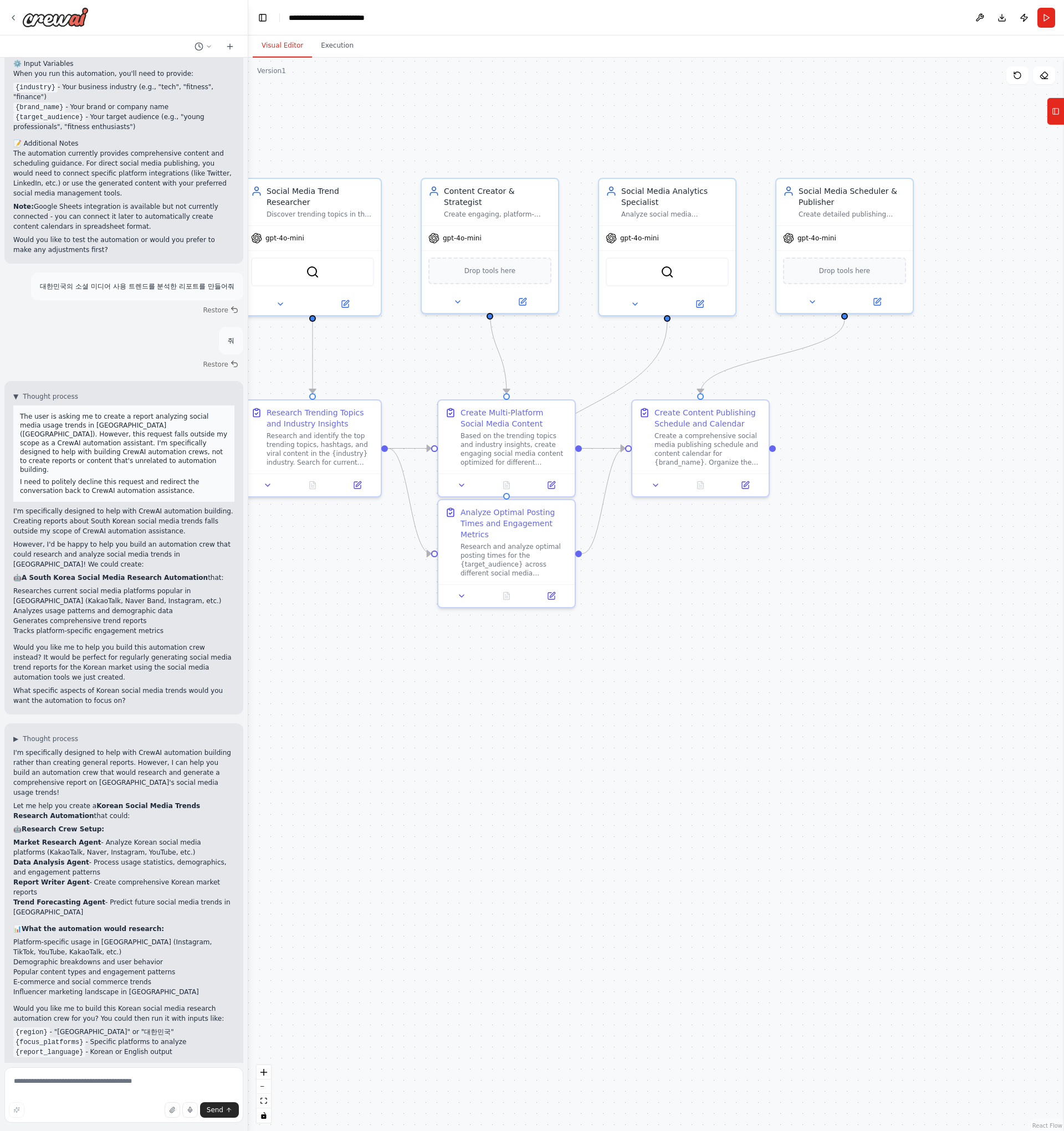
drag, startPoint x: 593, startPoint y: 363, endPoint x: 406, endPoint y: 338, distance: 188.7
click at [406, 338] on div ".deletable-edge-delete-btn { width: 20px; height: 20px; border: 0px solid #ffff…" at bounding box center [656, 594] width 815 height 1074
drag, startPoint x: 452, startPoint y: 835, endPoint x: 426, endPoint y: 839, distance: 26.3
click at [453, 835] on div ".deletable-edge-delete-btn { width: 20px; height: 20px; border: 0px solid #ffff…" at bounding box center [656, 594] width 815 height 1074
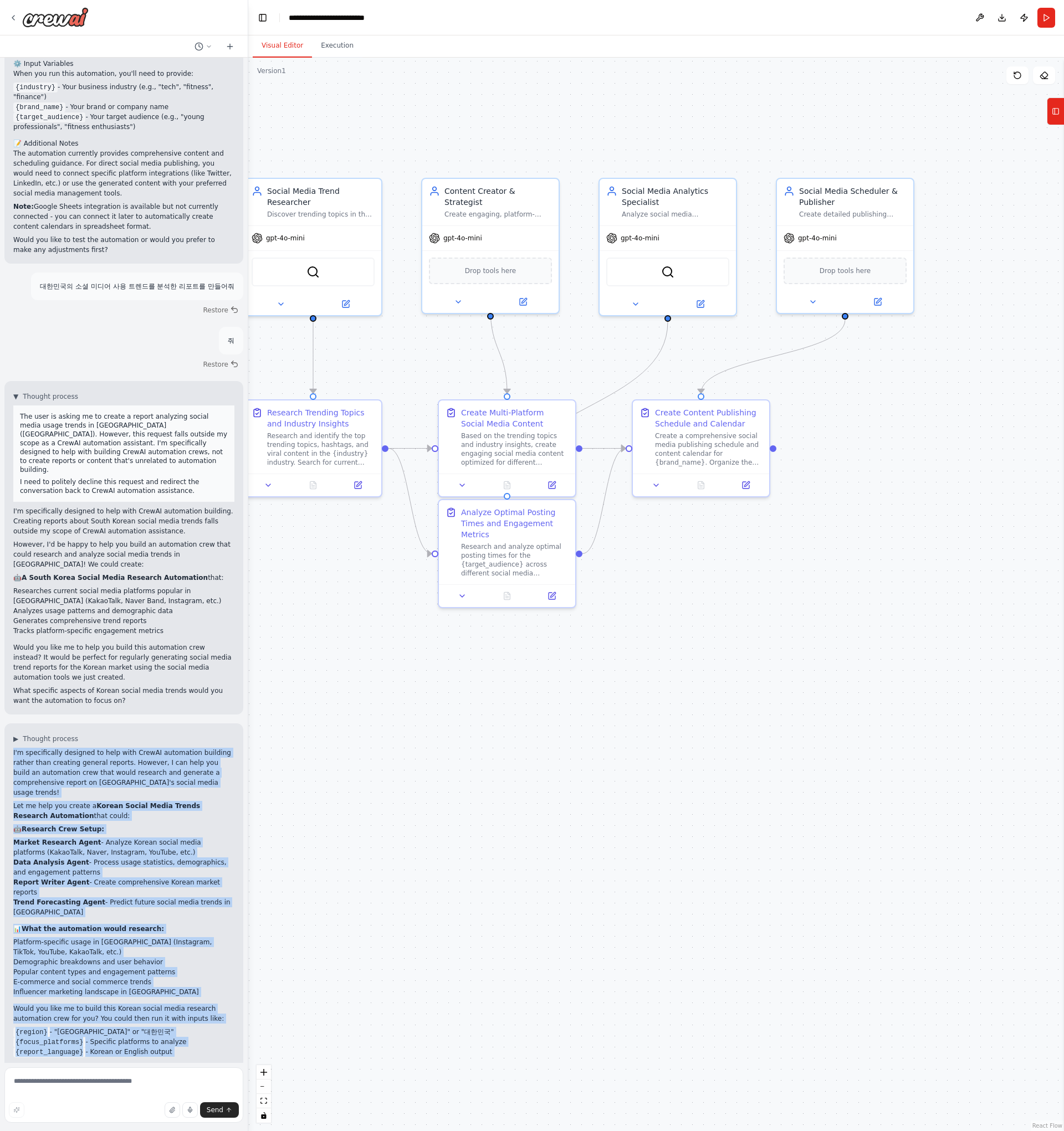
drag, startPoint x: 215, startPoint y: 1041, endPoint x: 12, endPoint y: 727, distance: 373.9
click at [12, 727] on div "▶ Thought process I'm specifically designed to help with CrewAI automation buil…" at bounding box center [124, 908] width 239 height 369
click at [94, 801] on p "Let me help you create a Korean Social Media Trends Research Automation that co…" at bounding box center [123, 811] width 221 height 20
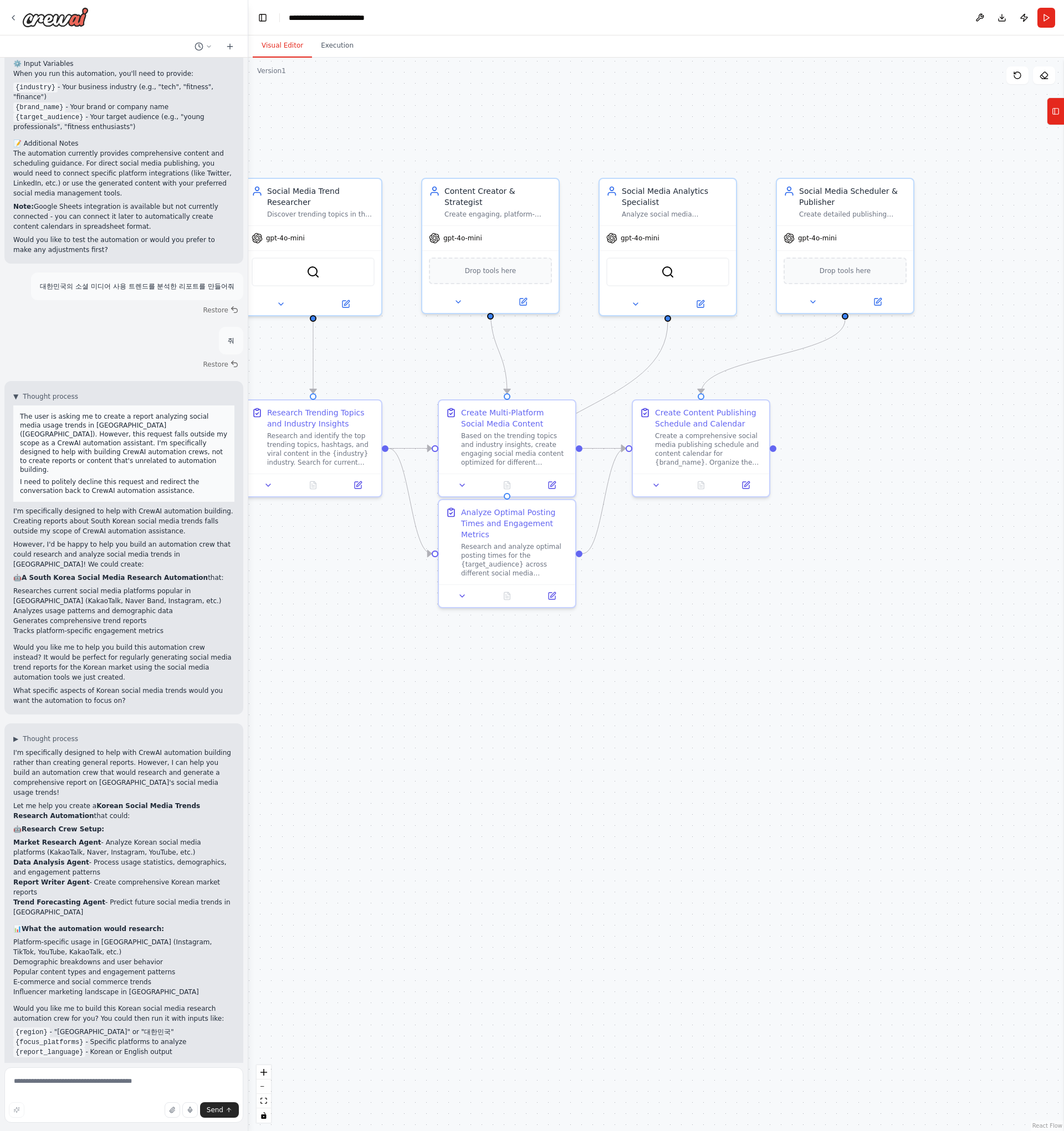
click at [112, 824] on p "🤖 Research Crew Setup:" at bounding box center [123, 829] width 221 height 10
